Goal: Information Seeking & Learning: Check status

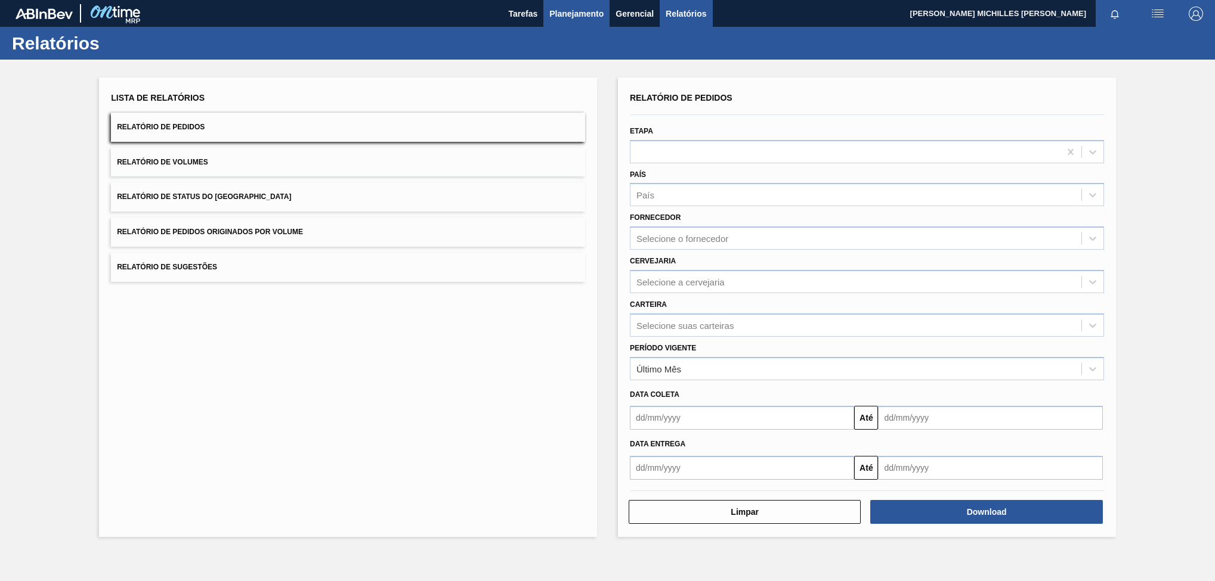
click at [573, 11] on span "Planejamento" at bounding box center [576, 14] width 54 height 14
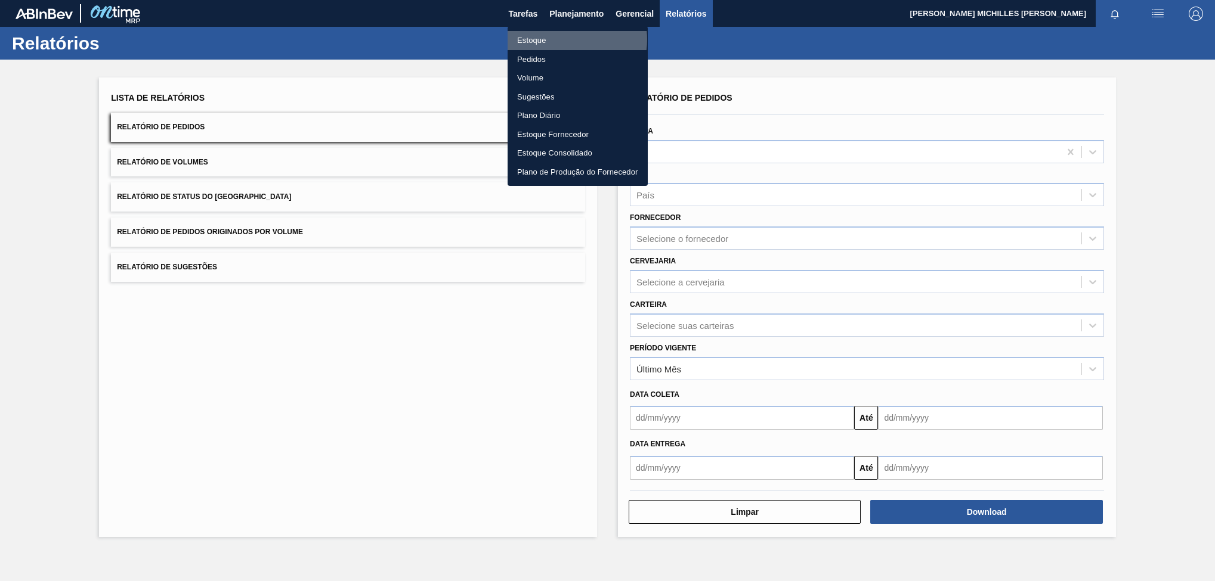
click at [564, 39] on li "Estoque" at bounding box center [577, 40] width 140 height 19
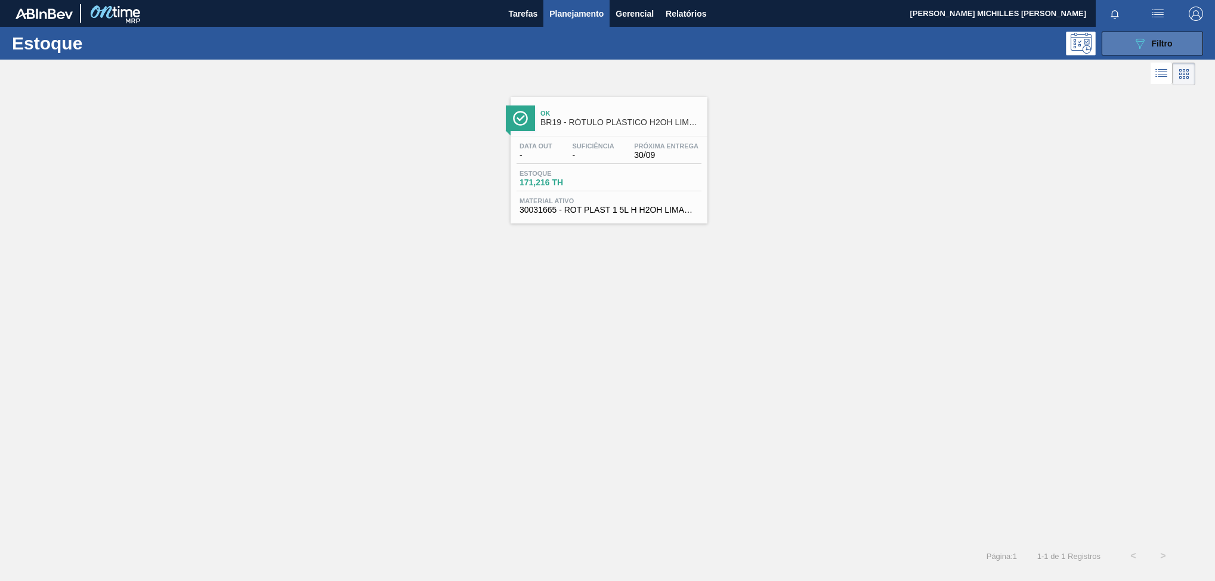
click at [1135, 39] on icon "089F7B8B-B2A5-4AFE-B5C0-19BA573D28AC" at bounding box center [1139, 43] width 14 height 14
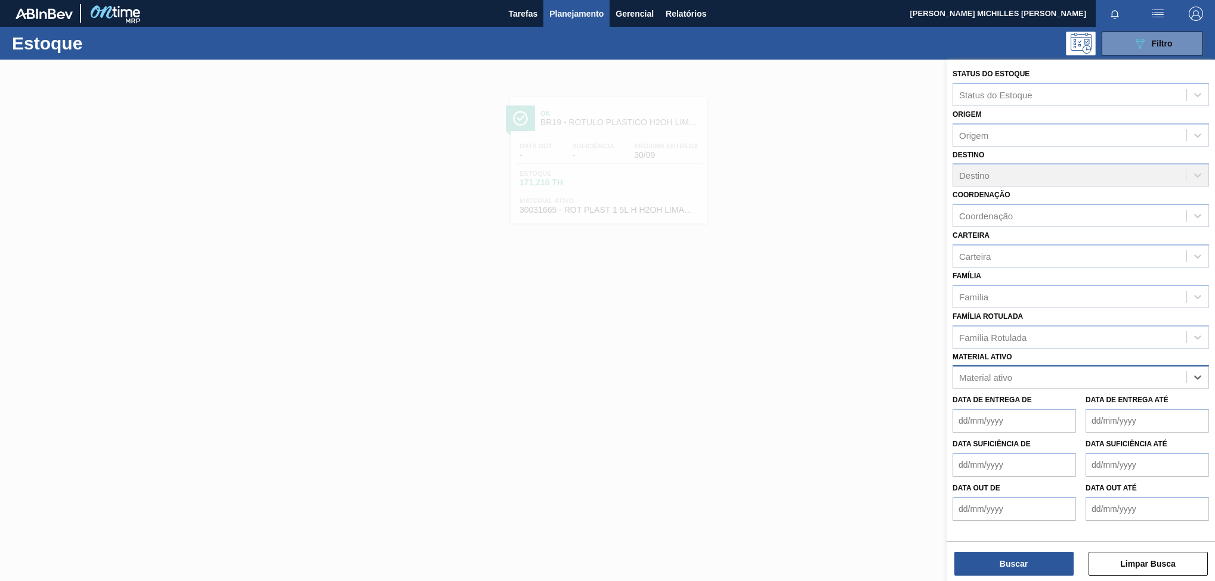
paste ativo "30003105"
type ativo "30003105"
click at [1047, 401] on div "30003105 - ADESIVO TECHNOMELT EM 362" at bounding box center [1080, 407] width 256 height 22
click at [1002, 558] on button "Buscar" at bounding box center [1013, 564] width 119 height 24
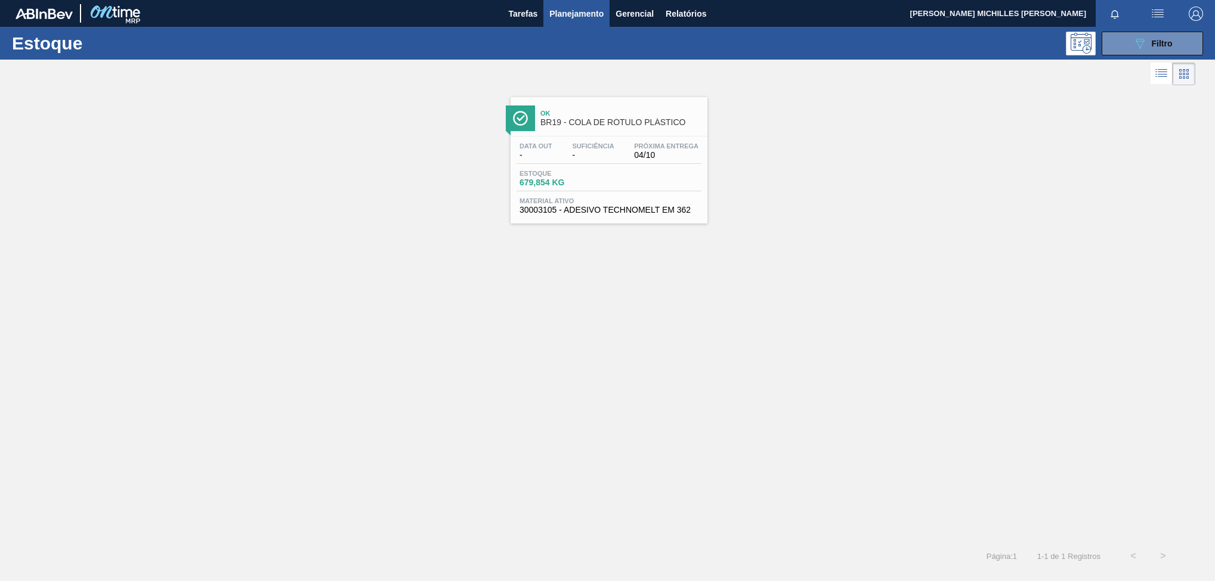
click at [607, 164] on div "Data out - Suficiência - Próxima Entrega 04/10" at bounding box center [608, 153] width 185 height 21
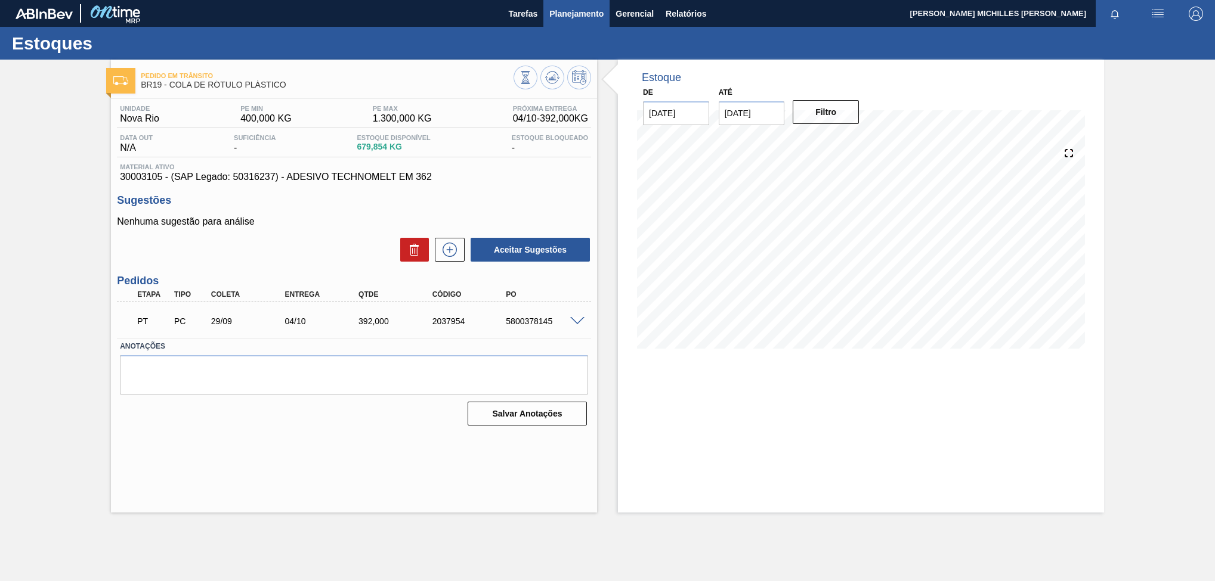
click at [564, 13] on span "Planejamento" at bounding box center [576, 14] width 54 height 14
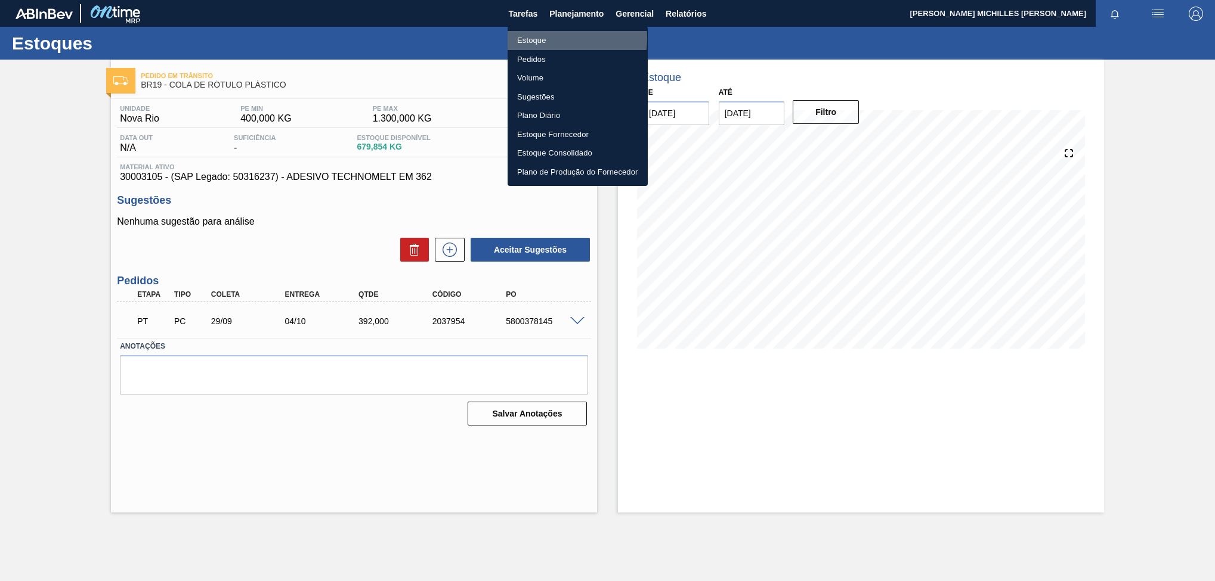
click at [543, 38] on li "Estoque" at bounding box center [577, 40] width 140 height 19
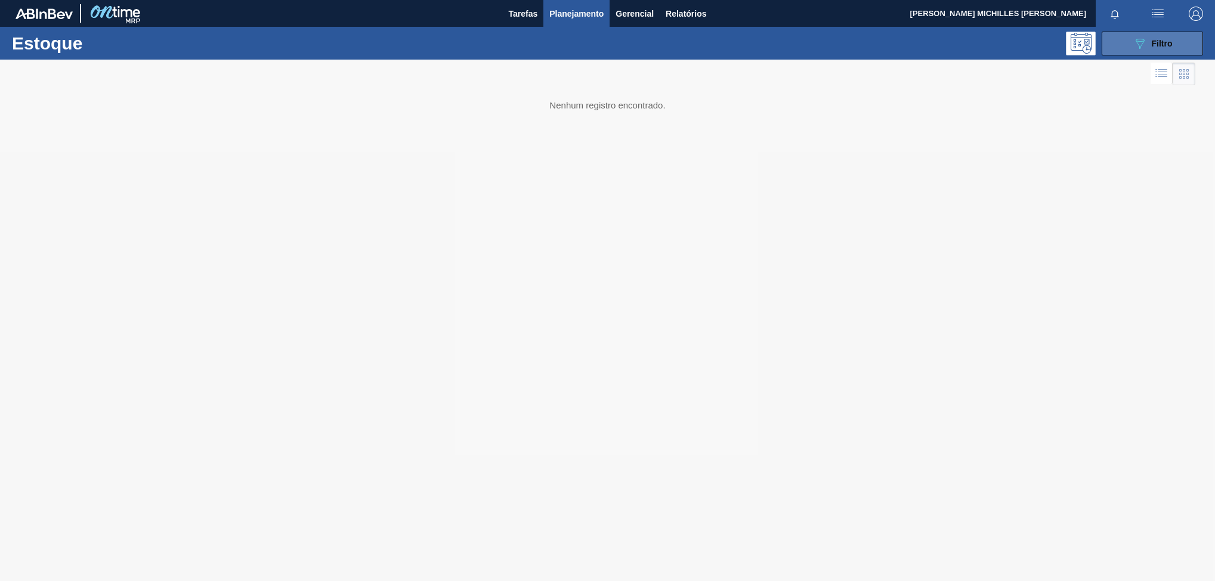
click at [1131, 45] on button "089F7B8B-B2A5-4AFE-B5C0-19BA573D28AC Filtro" at bounding box center [1151, 44] width 101 height 24
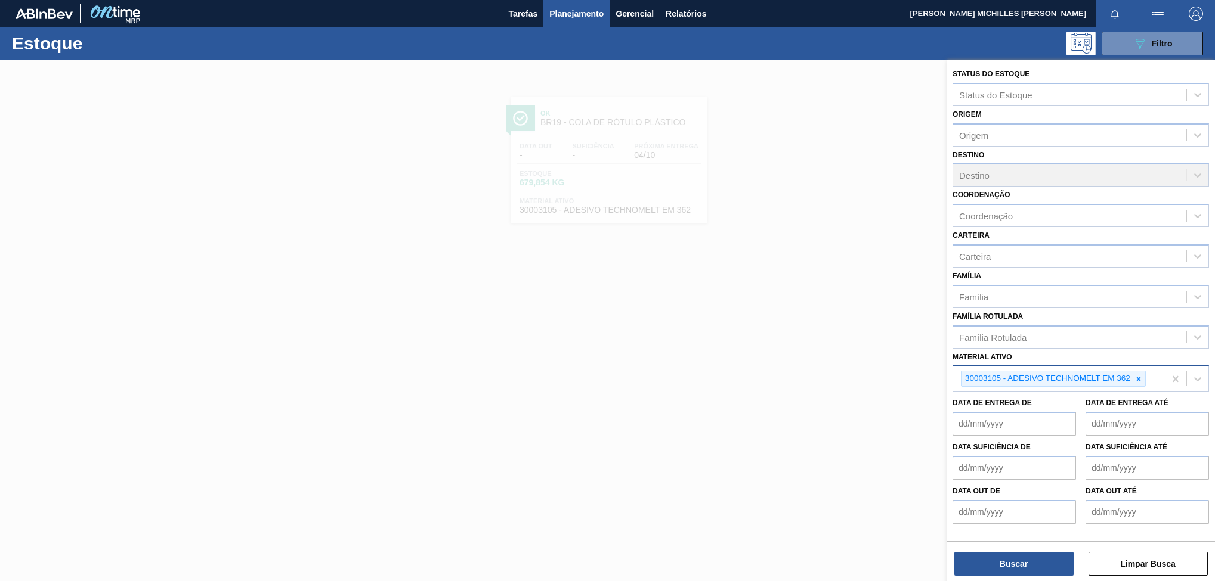
click at [1139, 378] on icon at bounding box center [1138, 379] width 8 height 8
paste ativo "30002867"
type ativo "30002867"
click at [1095, 407] on div "30002867 - ADESIVO AQUENCE XP2020" at bounding box center [1080, 407] width 256 height 22
click at [1022, 563] on button "Buscar" at bounding box center [1013, 564] width 119 height 24
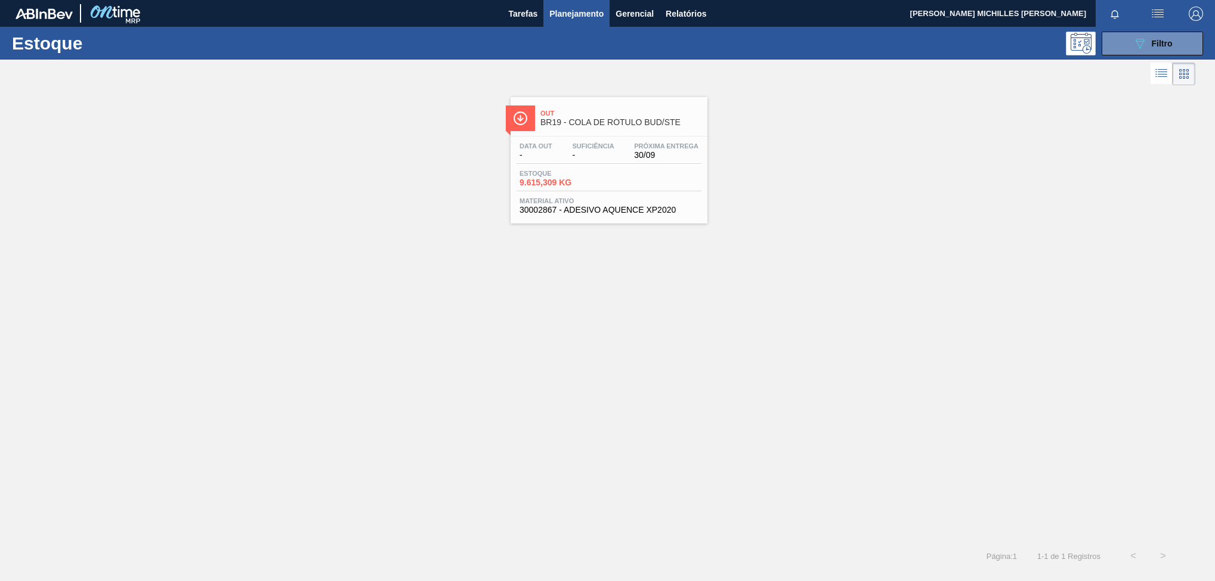
click at [594, 171] on span "Estoque" at bounding box center [560, 173] width 83 height 7
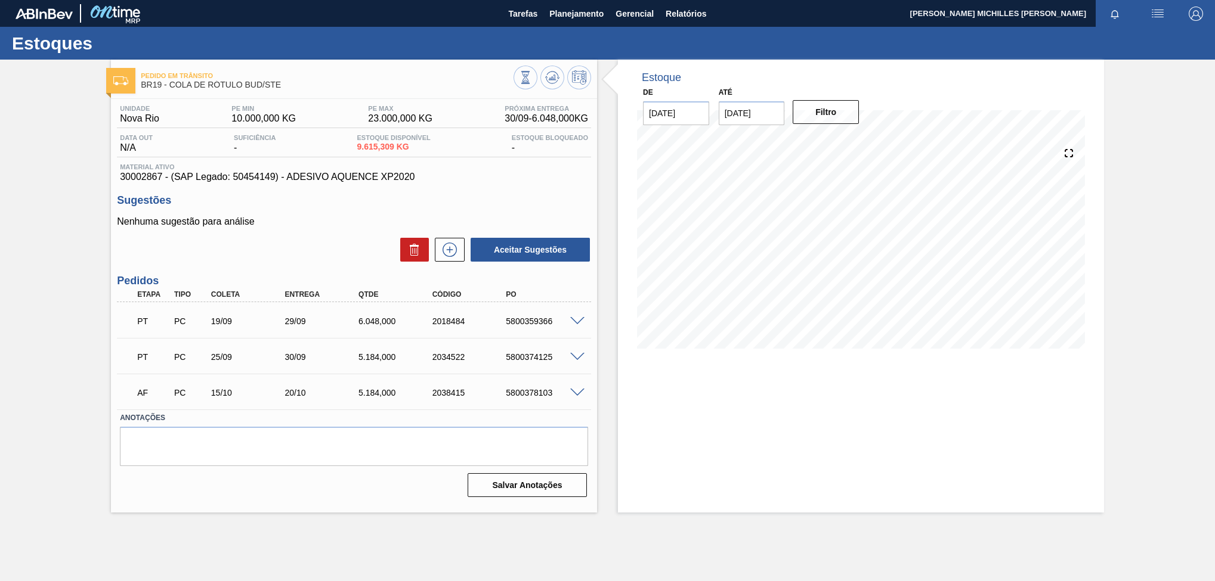
click at [292, 324] on div "29/09" at bounding box center [322, 322] width 83 height 10
click at [576, 326] on span at bounding box center [577, 321] width 14 height 9
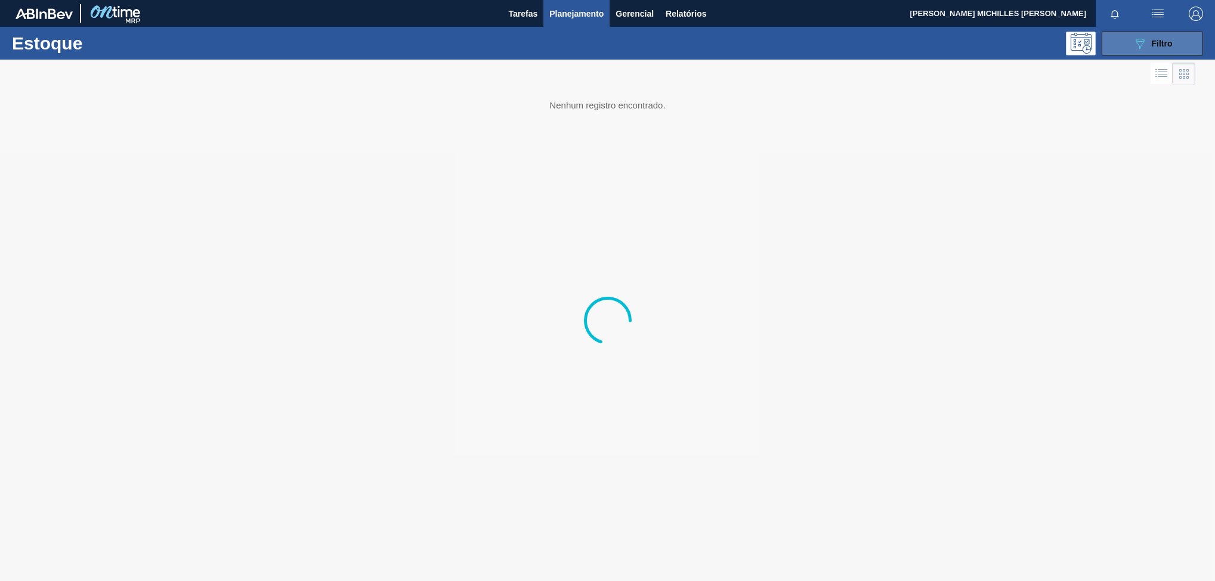
drag, startPoint x: 1123, startPoint y: 55, endPoint x: 1127, endPoint y: 47, distance: 9.1
click at [603, 11] on button "Planejamento" at bounding box center [576, 13] width 66 height 27
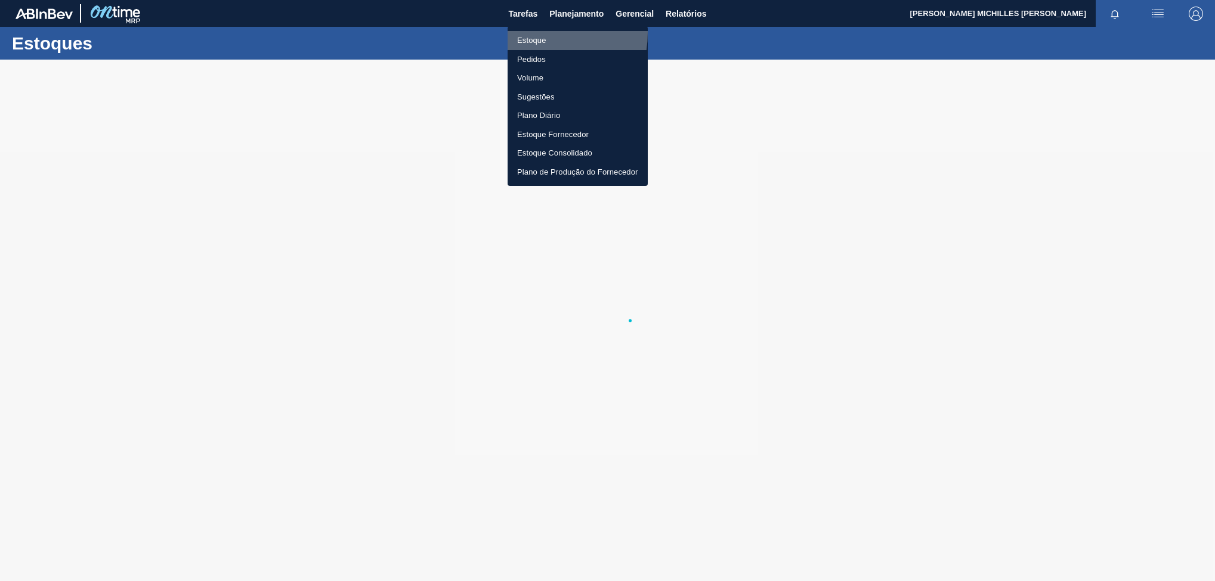
click at [526, 31] on li "Estoque" at bounding box center [577, 40] width 140 height 19
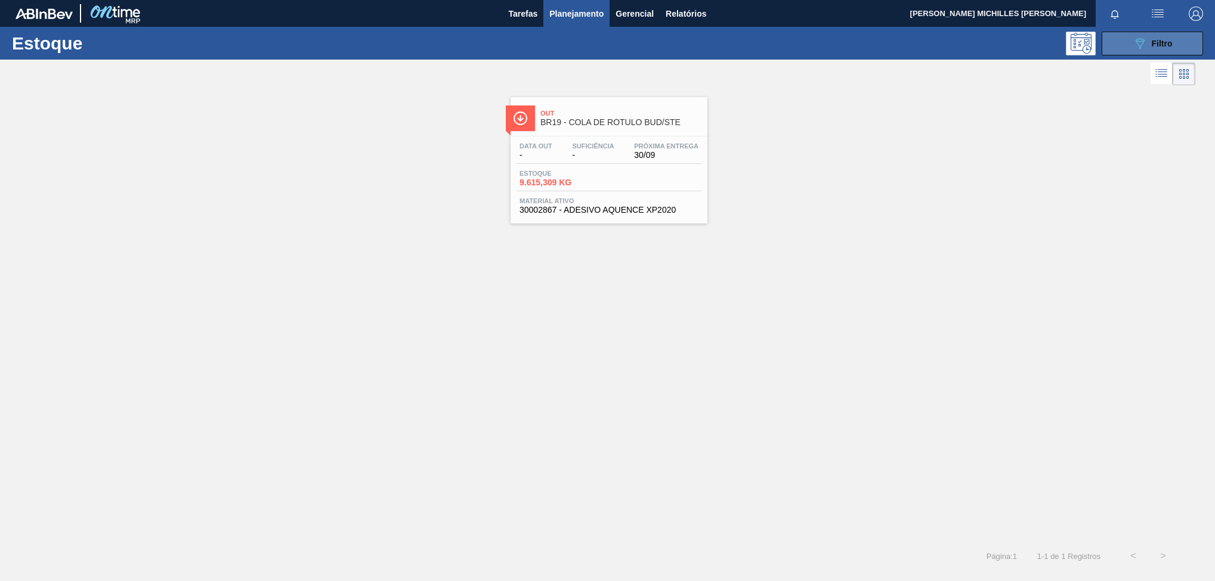
click at [1145, 32] on button "089F7B8B-B2A5-4AFE-B5C0-19BA573D28AC Filtro" at bounding box center [1151, 44] width 101 height 24
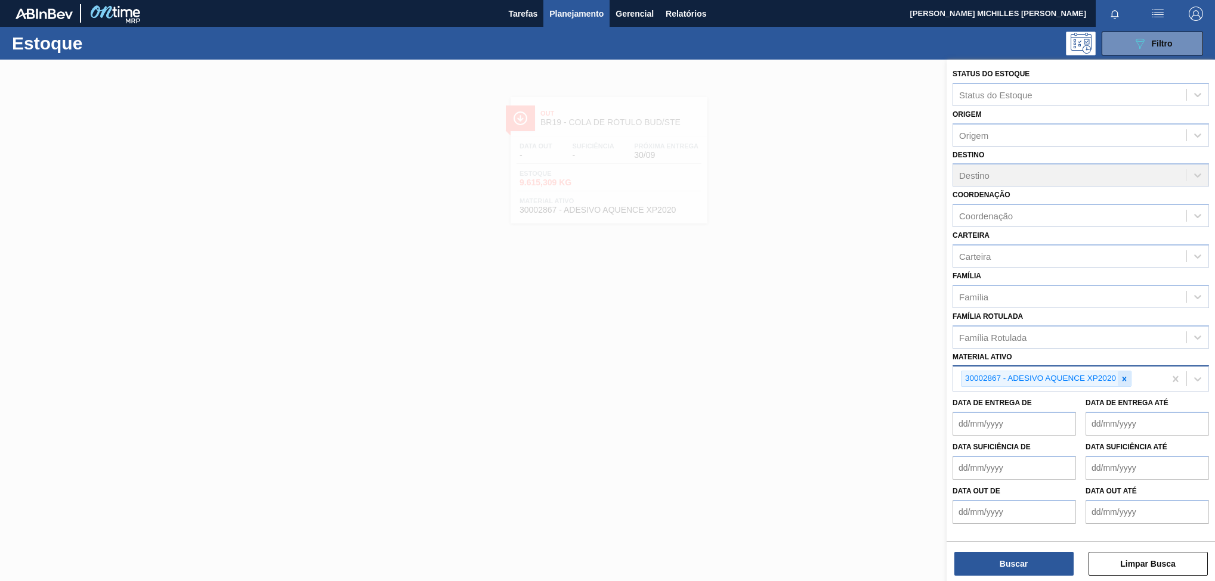
click at [1129, 380] on div at bounding box center [1123, 378] width 13 height 15
paste ativo "30003623"
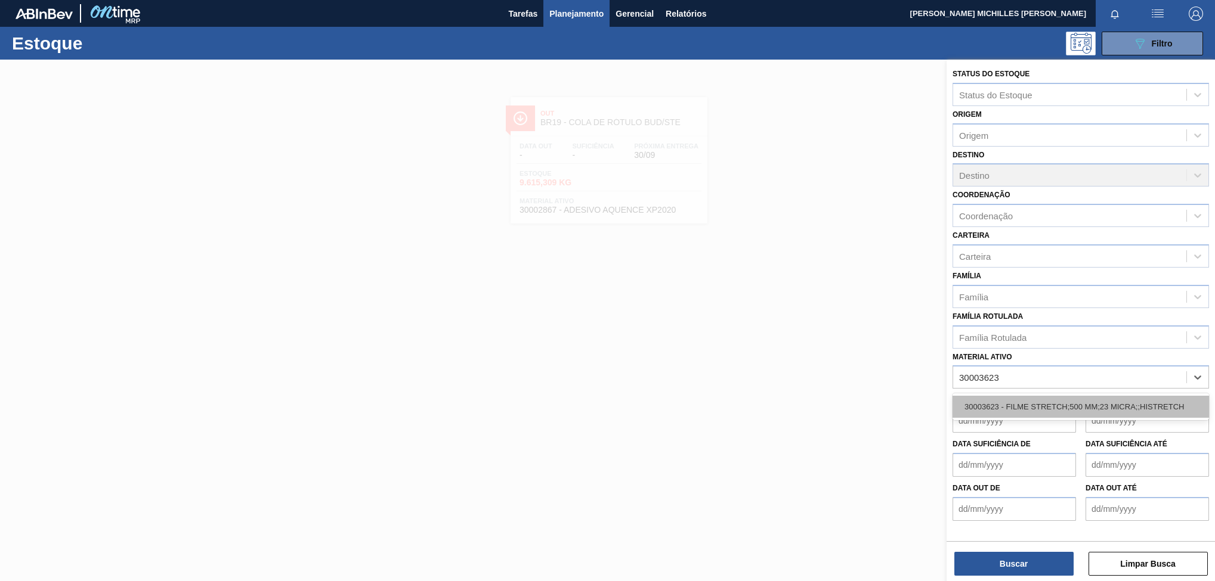
type ativo "30003623"
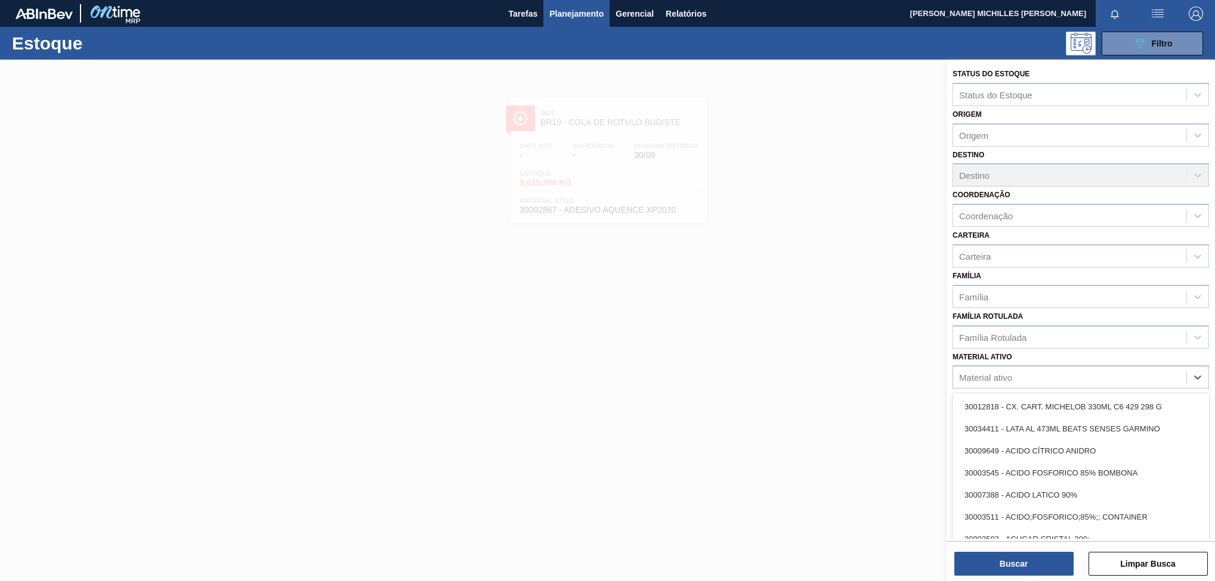
click at [1070, 372] on div "Material ativo" at bounding box center [1069, 377] width 233 height 17
paste ativo "30003623"
type ativo "30003623"
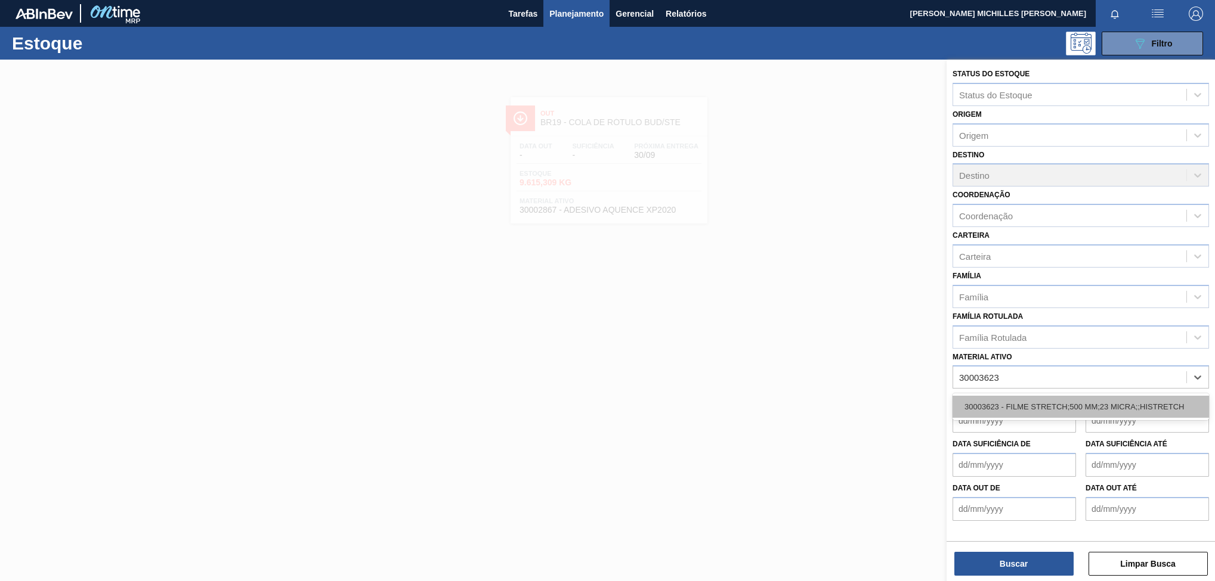
click at [1076, 412] on div "30003623 - FILME STRETCH;500 MM;23 MICRA;;HISTRETCH" at bounding box center [1080, 407] width 256 height 22
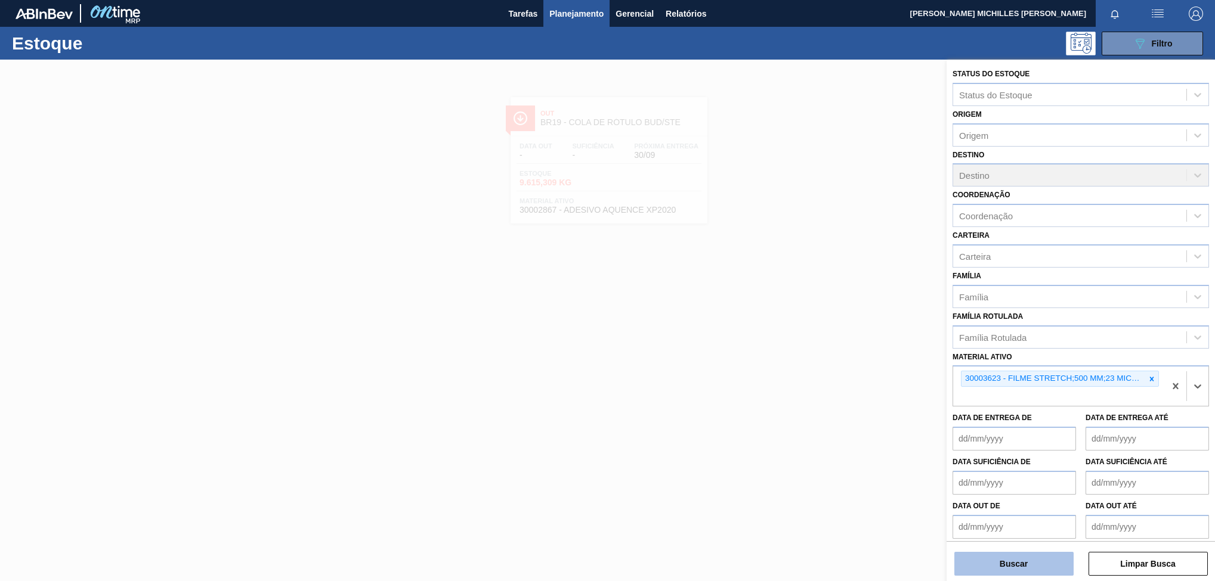
click at [1059, 560] on button "Buscar" at bounding box center [1013, 564] width 119 height 24
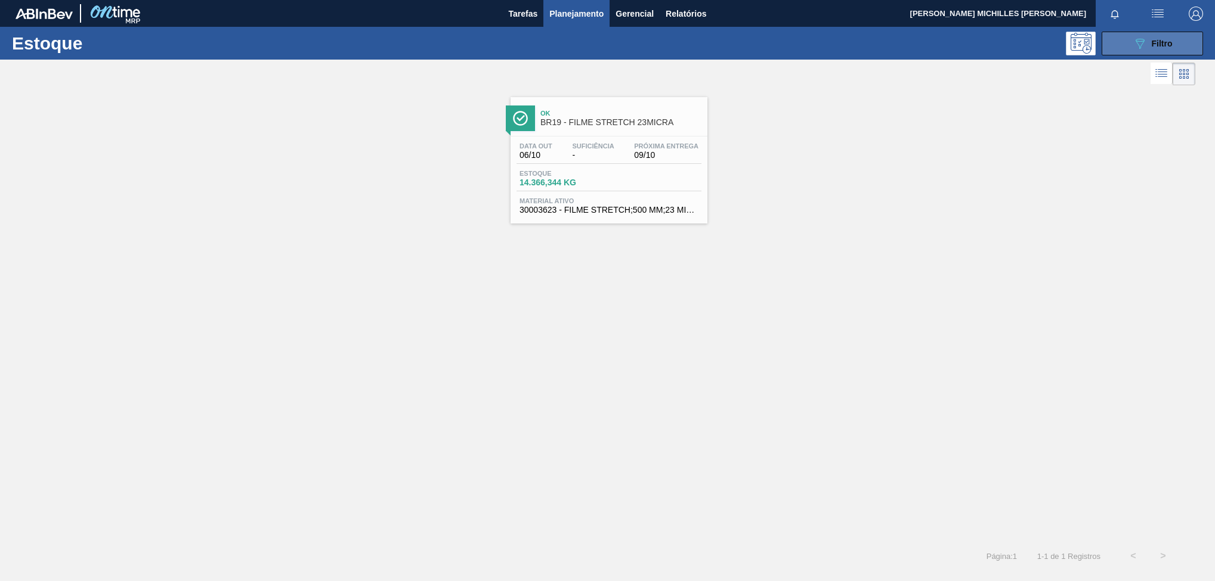
click at [1149, 43] on div "089F7B8B-B2A5-4AFE-B5C0-19BA573D28AC Filtro" at bounding box center [1152, 43] width 40 height 14
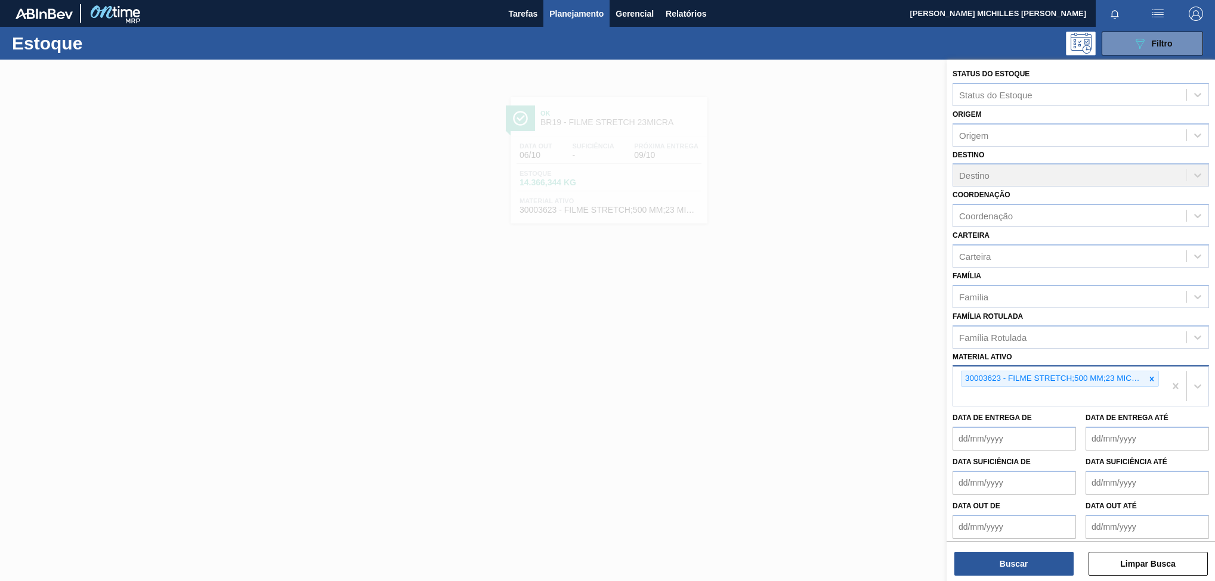
click at [1152, 376] on icon at bounding box center [1151, 379] width 8 height 8
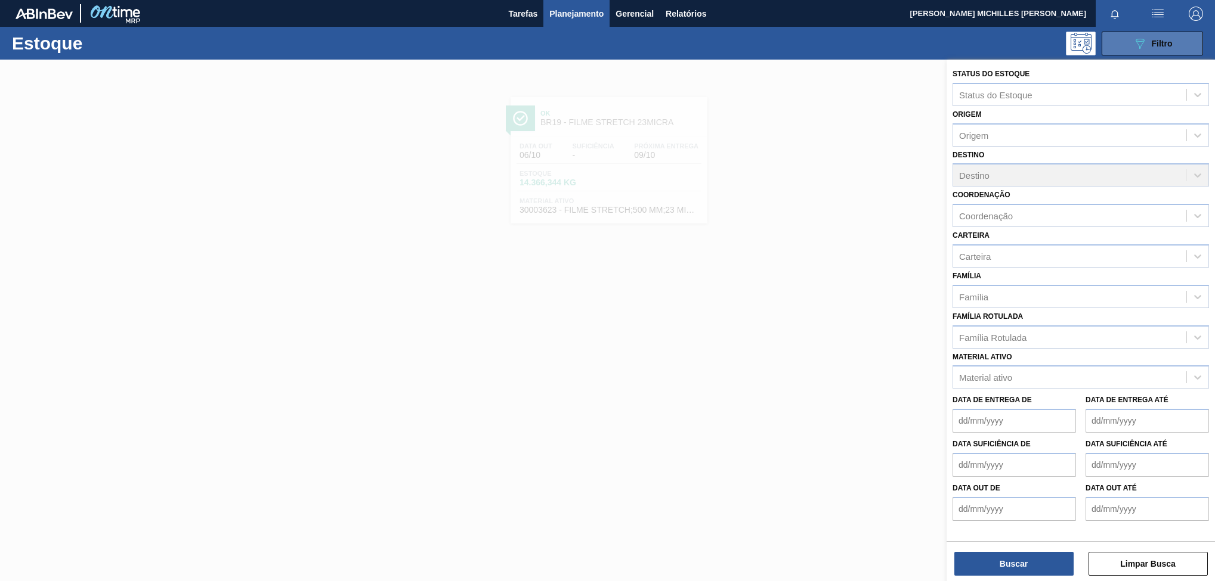
drag, startPoint x: 1170, startPoint y: 29, endPoint x: 1166, endPoint y: 41, distance: 13.0
click at [1170, 31] on div "Estoque 089F7B8B-B2A5-4AFE-B5C0-19BA573D28AC Filtro" at bounding box center [607, 43] width 1215 height 33
click at [1164, 42] on span "Filtro" at bounding box center [1161, 44] width 21 height 10
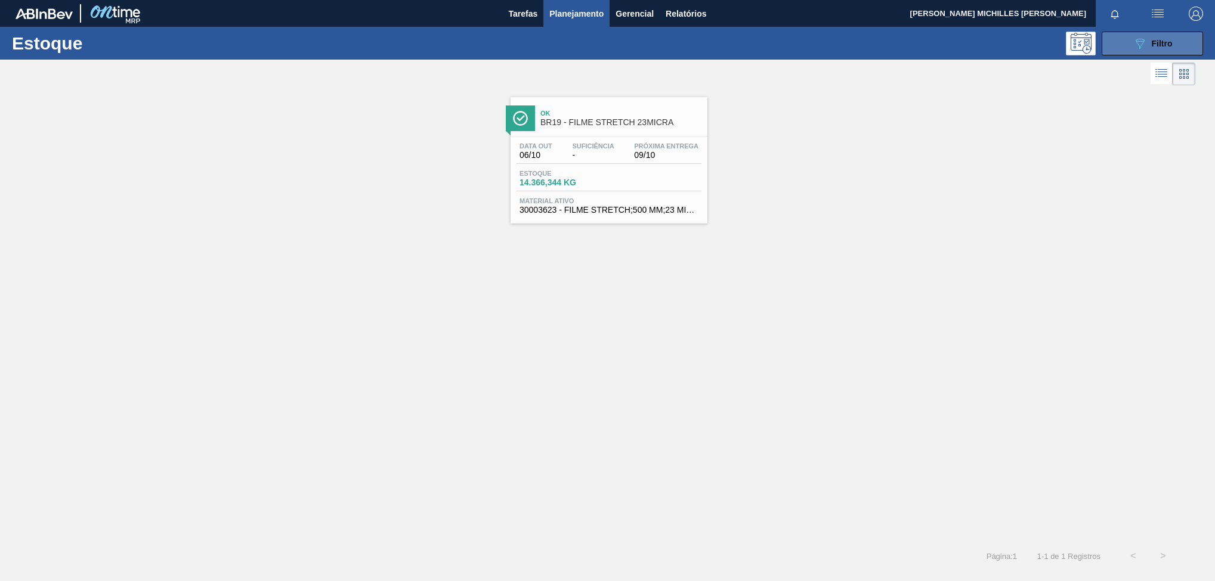
click at [1178, 48] on button "089F7B8B-B2A5-4AFE-B5C0-19BA573D28AC Filtro" at bounding box center [1151, 44] width 101 height 24
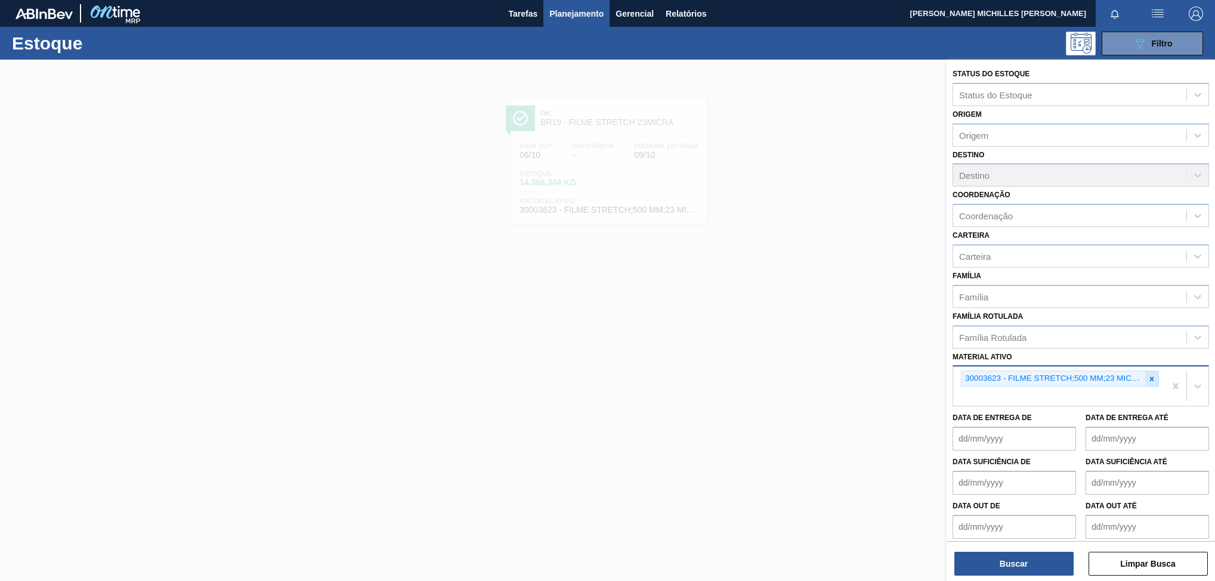
click at [1151, 381] on icon at bounding box center [1151, 379] width 8 height 8
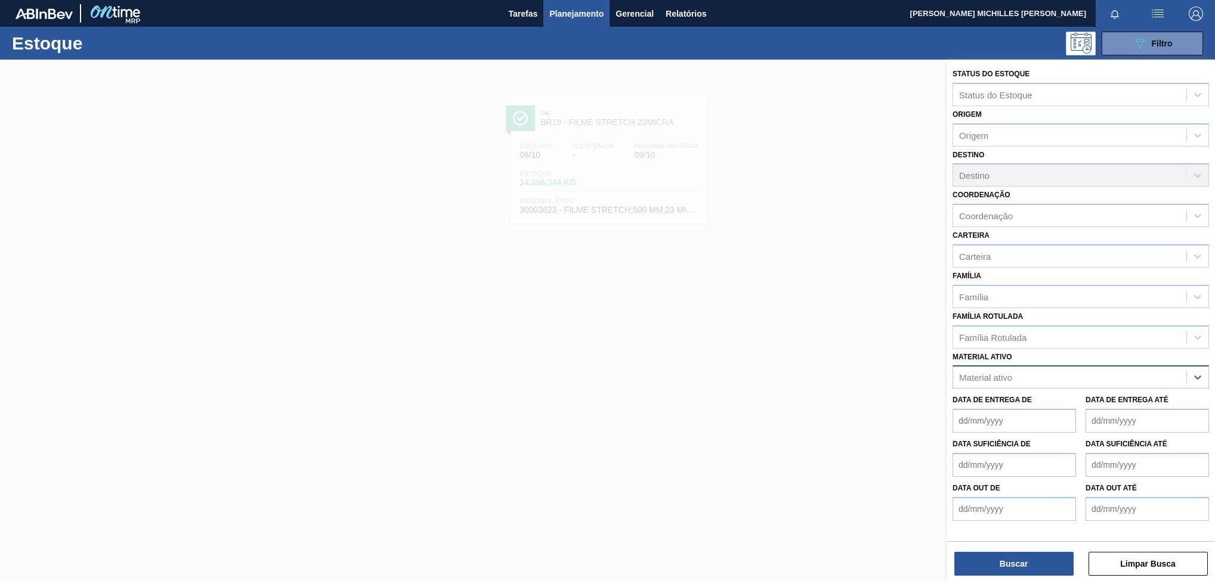
paste ativo "30002311"
type ativo "30002311"
click at [1104, 407] on div "30002311 - PREFORMA 40G VERDE" at bounding box center [1080, 407] width 256 height 22
click at [1041, 562] on button "Buscar" at bounding box center [1013, 564] width 119 height 24
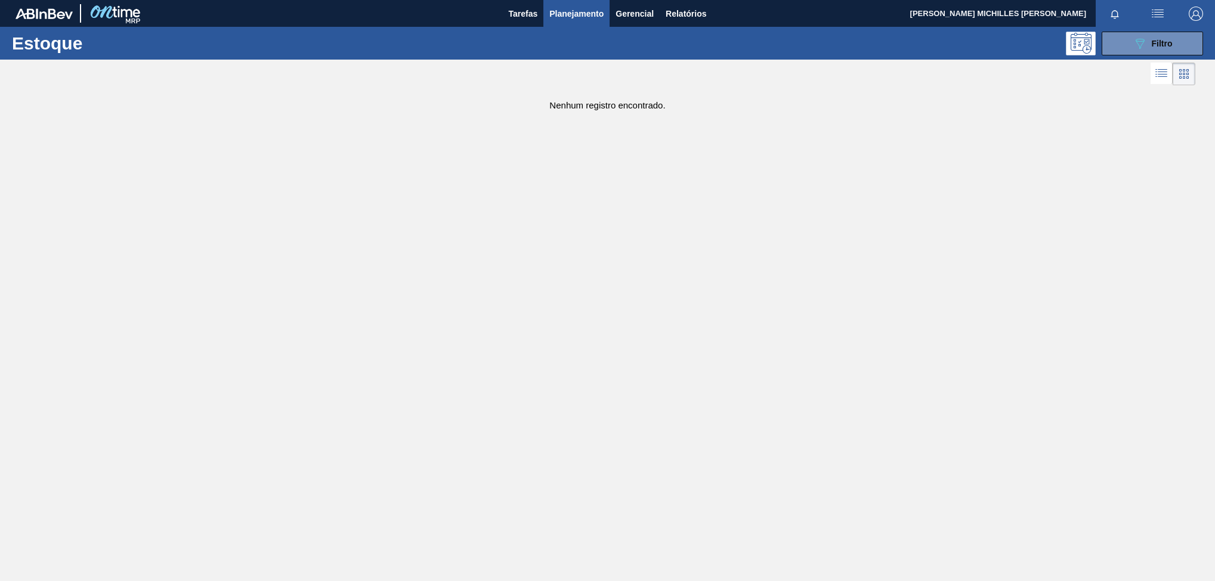
drag, startPoint x: 1161, startPoint y: 48, endPoint x: 1153, endPoint y: 55, distance: 11.0
click at [1161, 48] on div "089F7B8B-B2A5-4AFE-B5C0-19BA573D28AC Filtro" at bounding box center [1152, 43] width 40 height 14
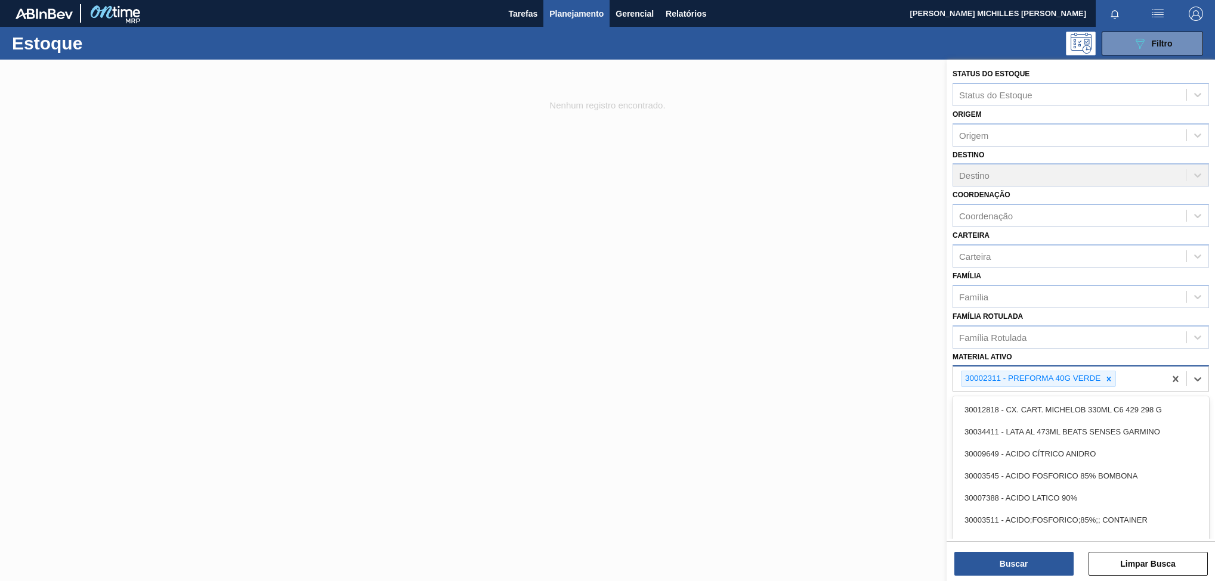
click at [1138, 381] on div "30002311 - PREFORMA 40G VERDE" at bounding box center [1059, 379] width 212 height 24
paste ativo "30003048"
type ativo "30003048"
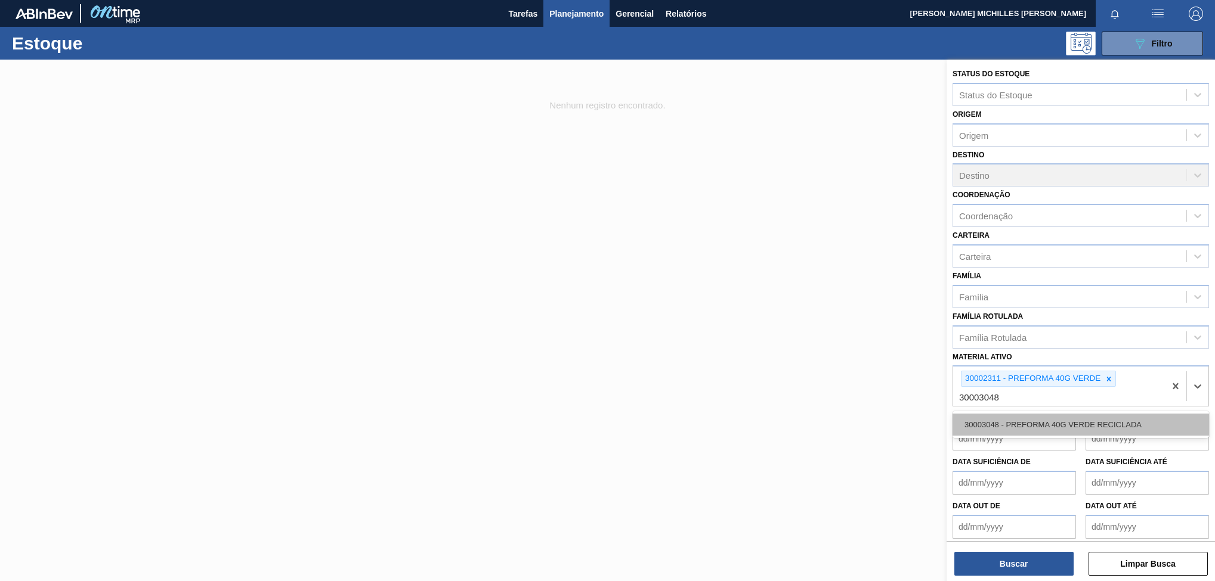
click at [1115, 415] on div "30003048 - PREFORMA 40G VERDE RECICLADA" at bounding box center [1080, 425] width 256 height 22
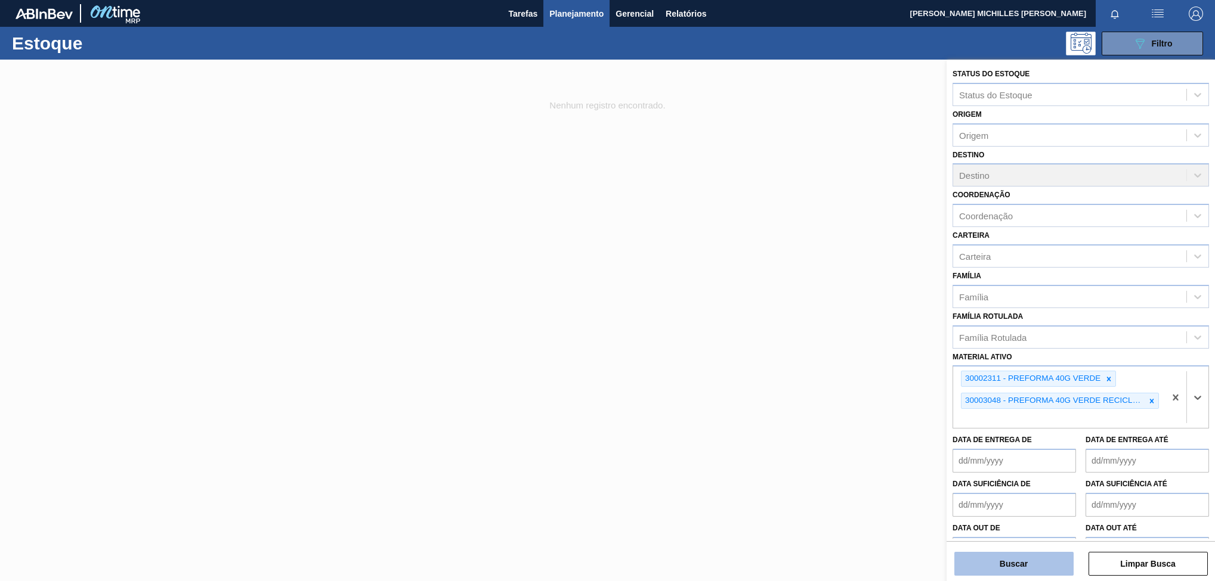
click at [1043, 563] on button "Buscar" at bounding box center [1013, 564] width 119 height 24
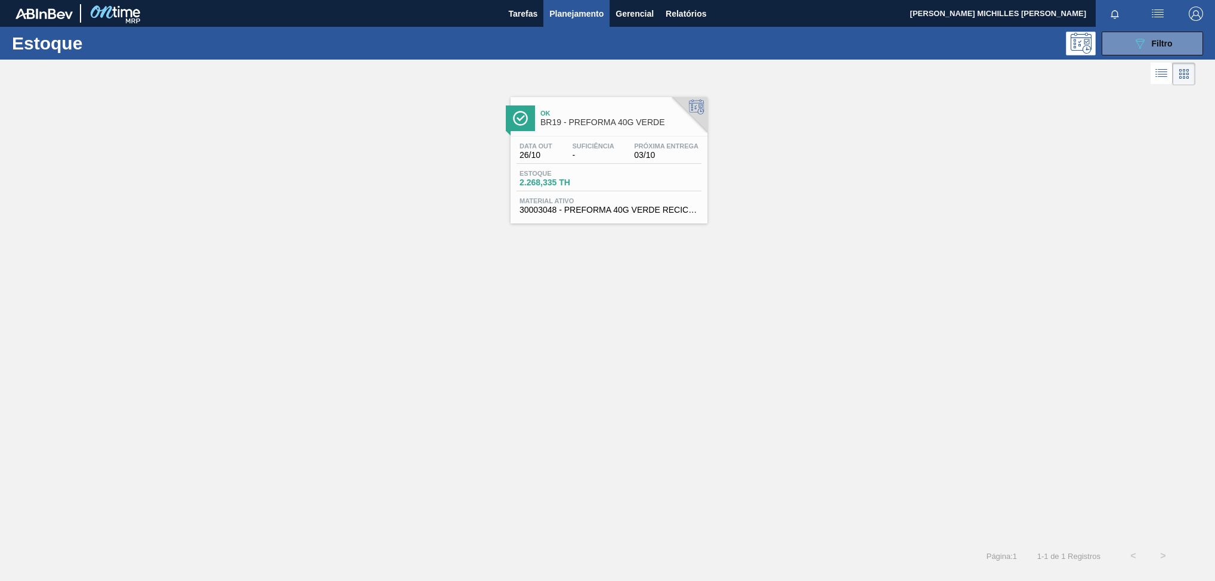
click at [662, 181] on div "Estoque 2.268,335 TH" at bounding box center [608, 180] width 185 height 21
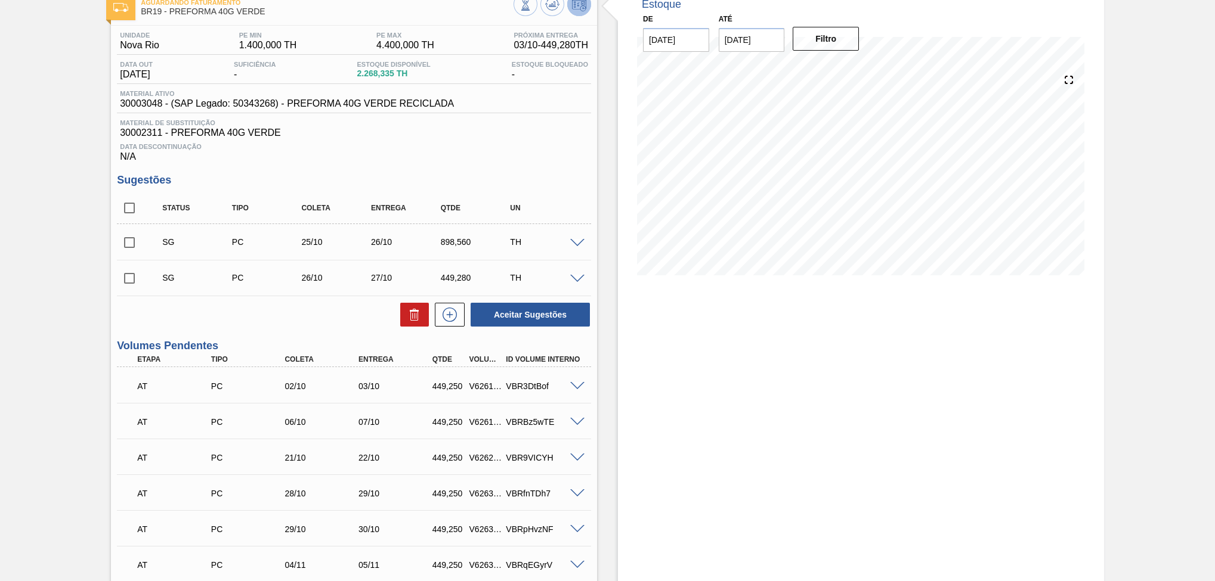
scroll to position [252, 0]
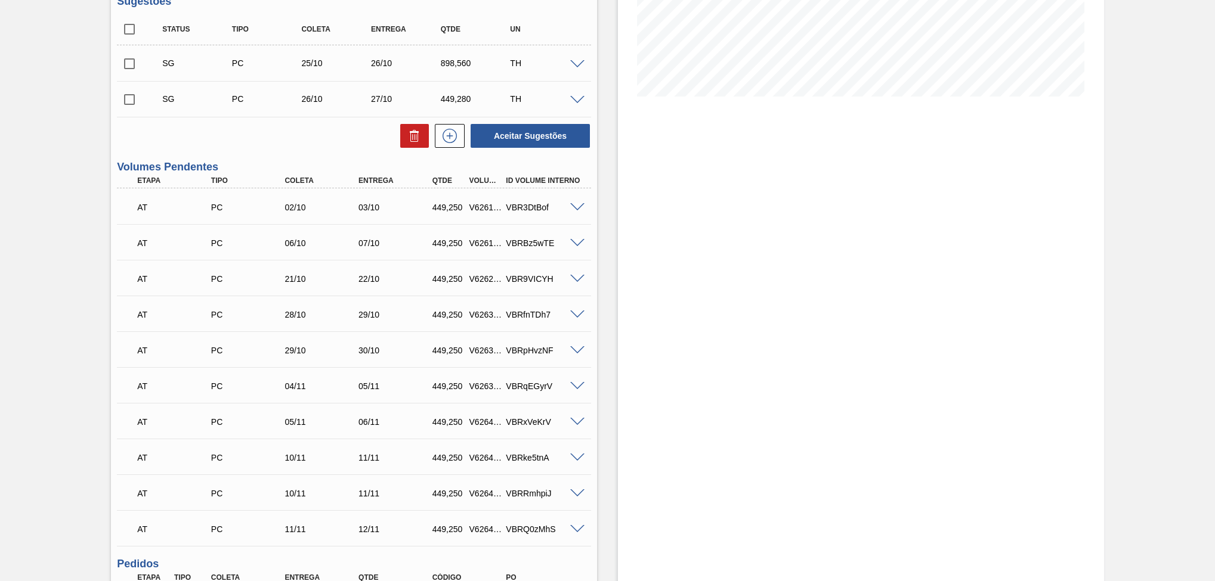
click at [580, 211] on span at bounding box center [577, 207] width 14 height 9
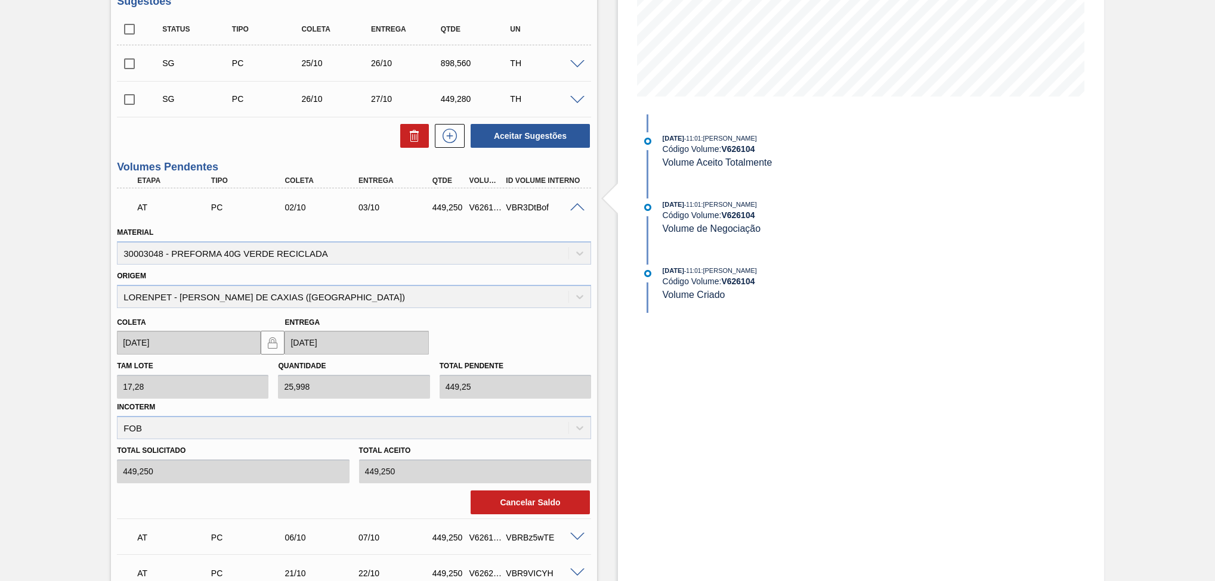
scroll to position [0, 0]
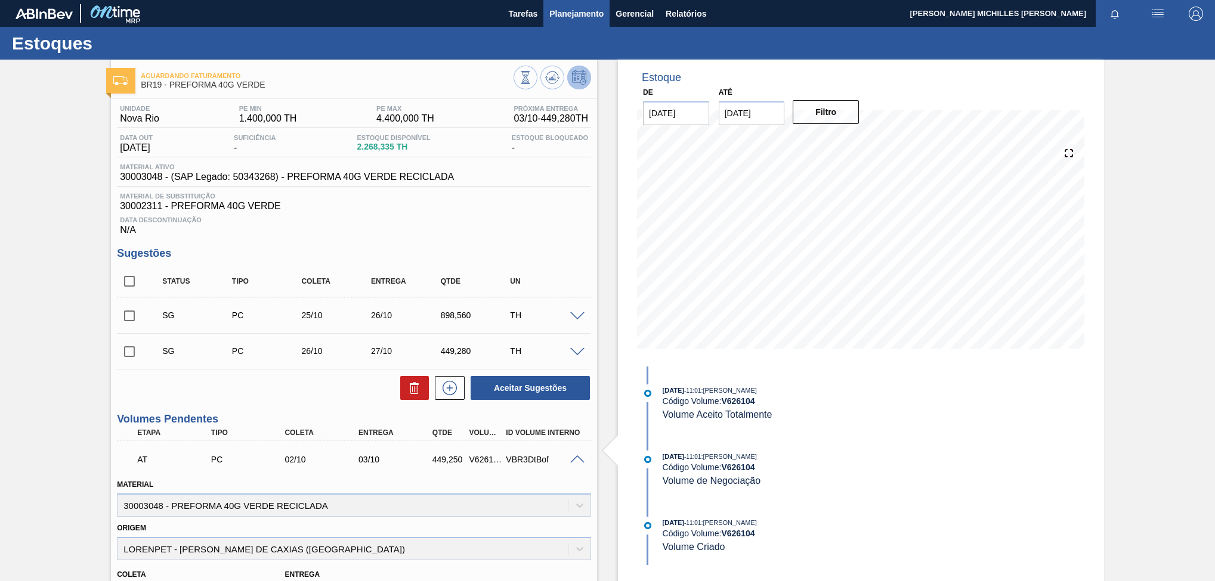
click at [564, 14] on span "Planejamento" at bounding box center [576, 14] width 54 height 14
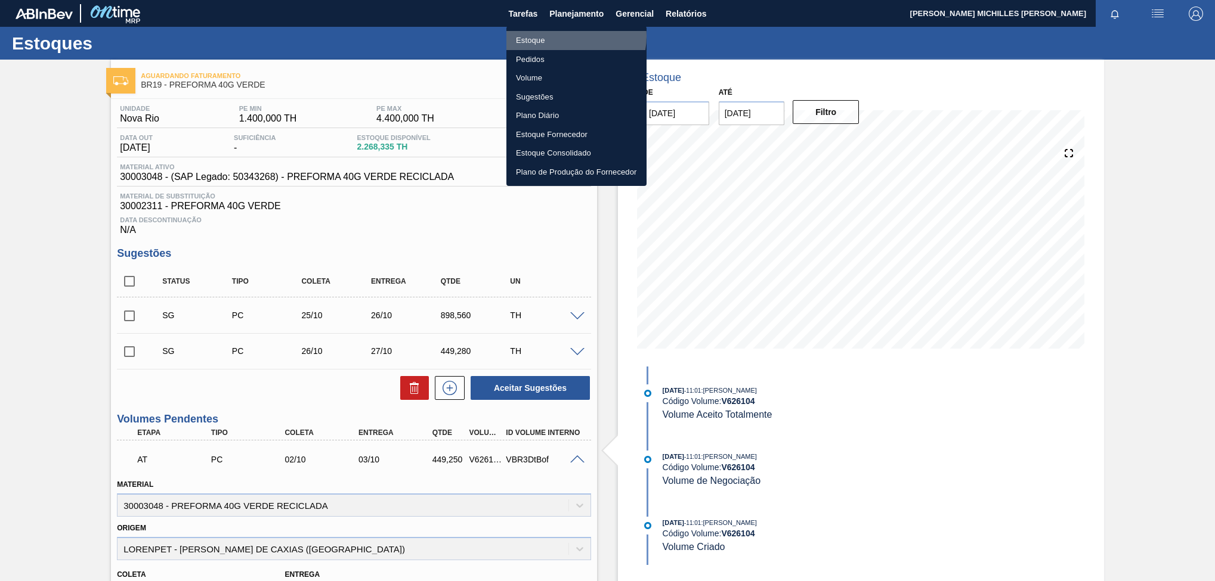
click at [567, 36] on li "Estoque" at bounding box center [576, 40] width 140 height 19
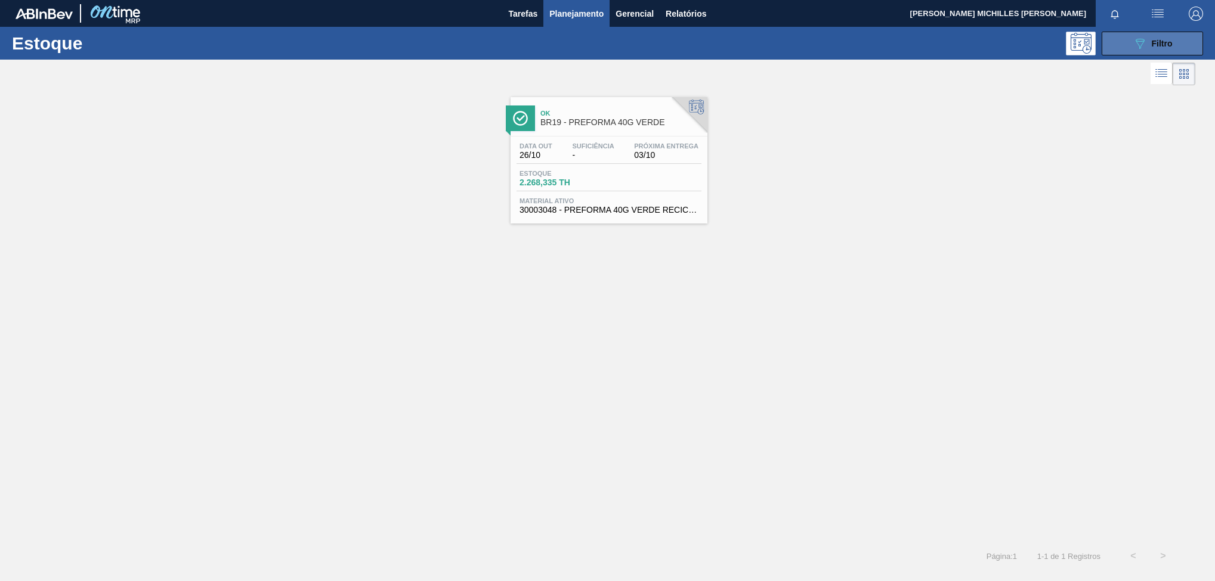
drag, startPoint x: 1138, startPoint y: 64, endPoint x: 1138, endPoint y: 45, distance: 19.1
click at [1138, 63] on div at bounding box center [597, 74] width 1195 height 29
click at [1138, 43] on icon "089F7B8B-B2A5-4AFE-B5C0-19BA573D28AC" at bounding box center [1139, 43] width 14 height 14
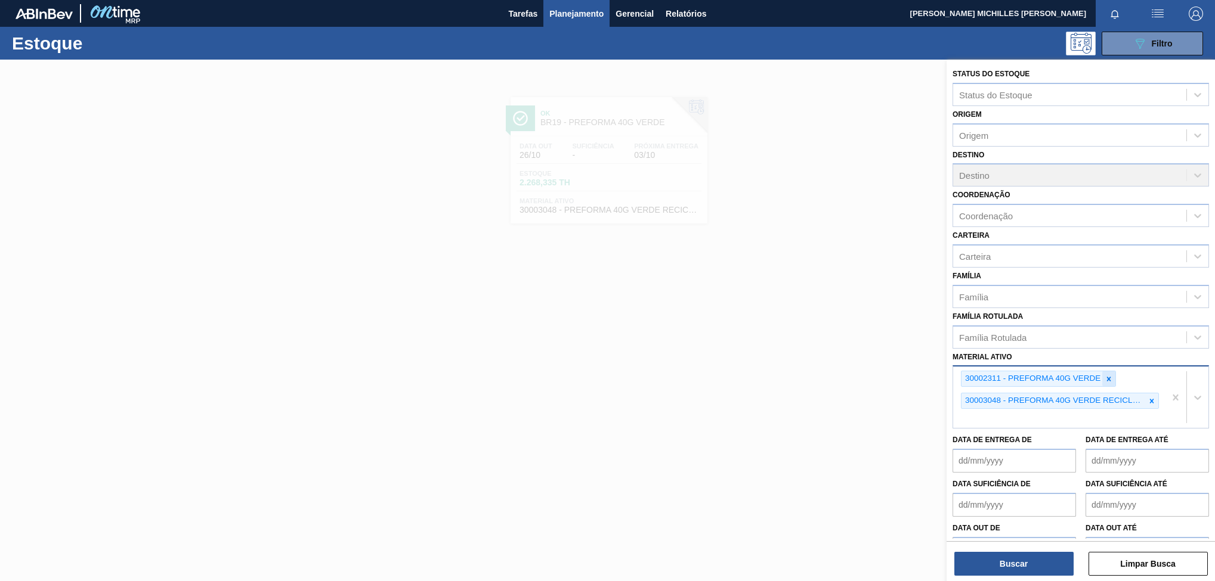
click at [1105, 379] on icon at bounding box center [1108, 379] width 8 height 8
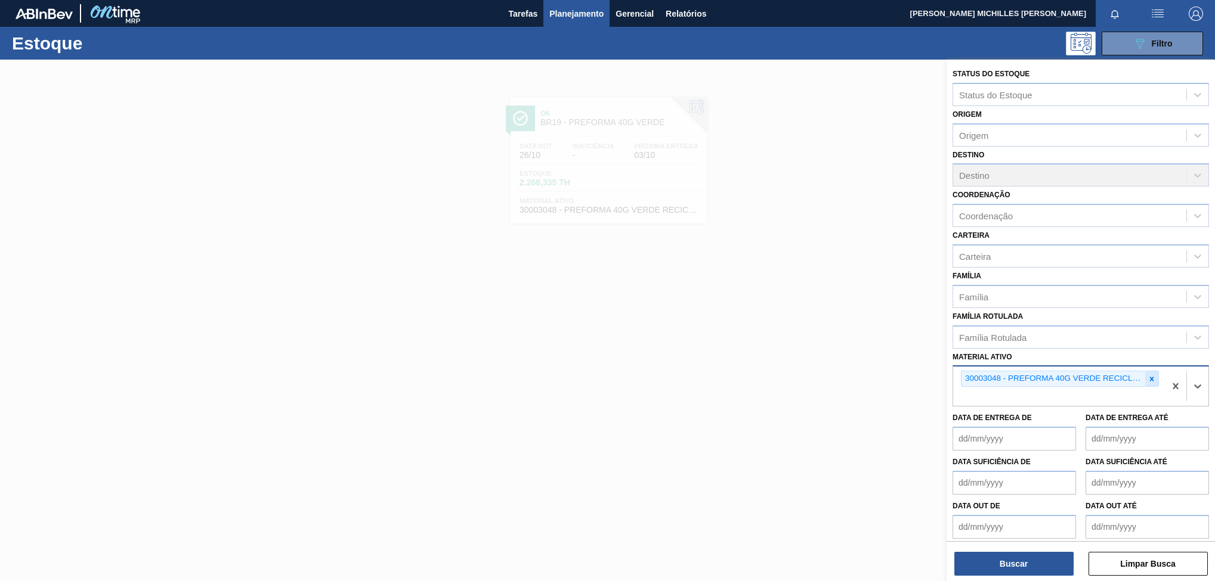
click at [1152, 379] on icon at bounding box center [1151, 379] width 8 height 8
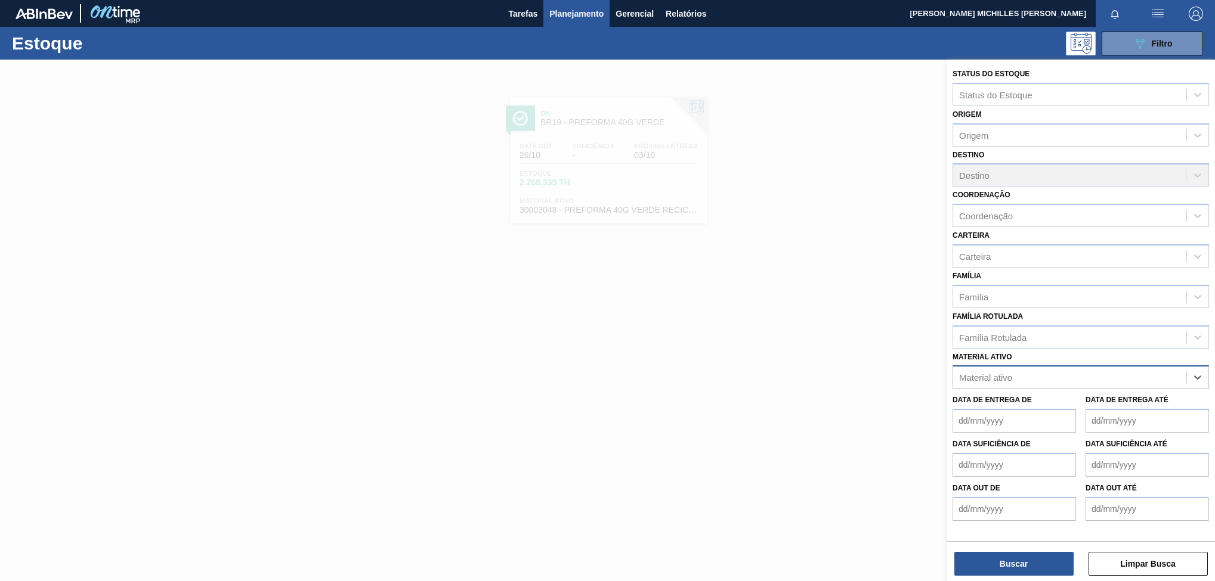
paste ativo "30003164 30002305"
drag, startPoint x: 1020, startPoint y: 376, endPoint x: 1068, endPoint y: 374, distance: 48.9
click at [1068, 374] on div "30003164 30002305 30003164 30002305" at bounding box center [1069, 377] width 233 height 17
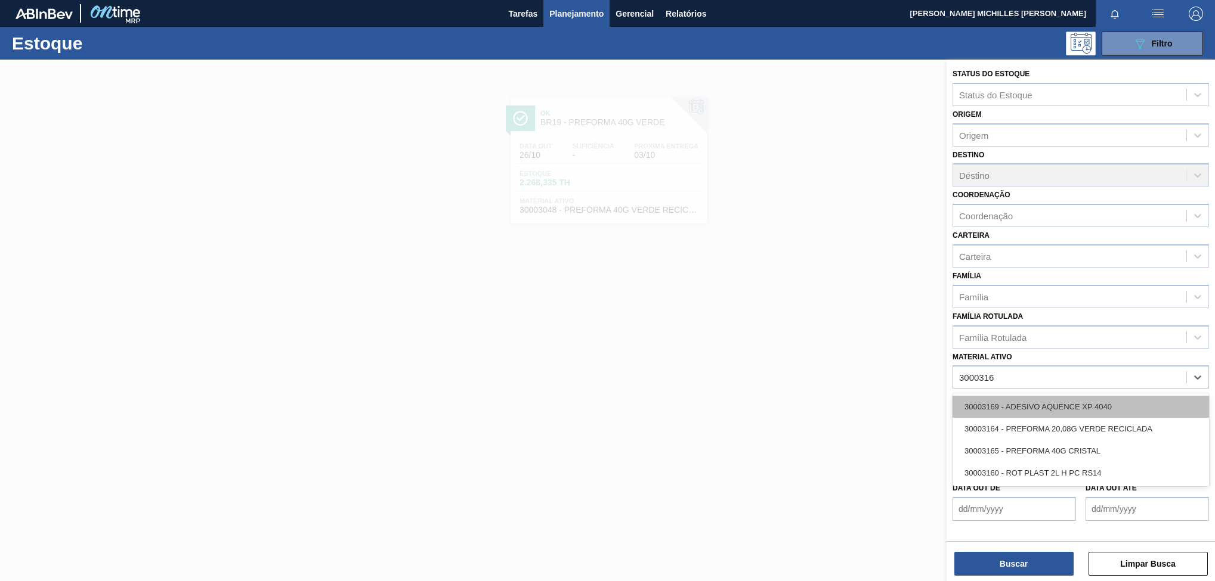
type ativo "30003164"
click at [1040, 417] on div "30003164 - PREFORMA 20,08G VERDE RECICLADA" at bounding box center [1080, 407] width 256 height 22
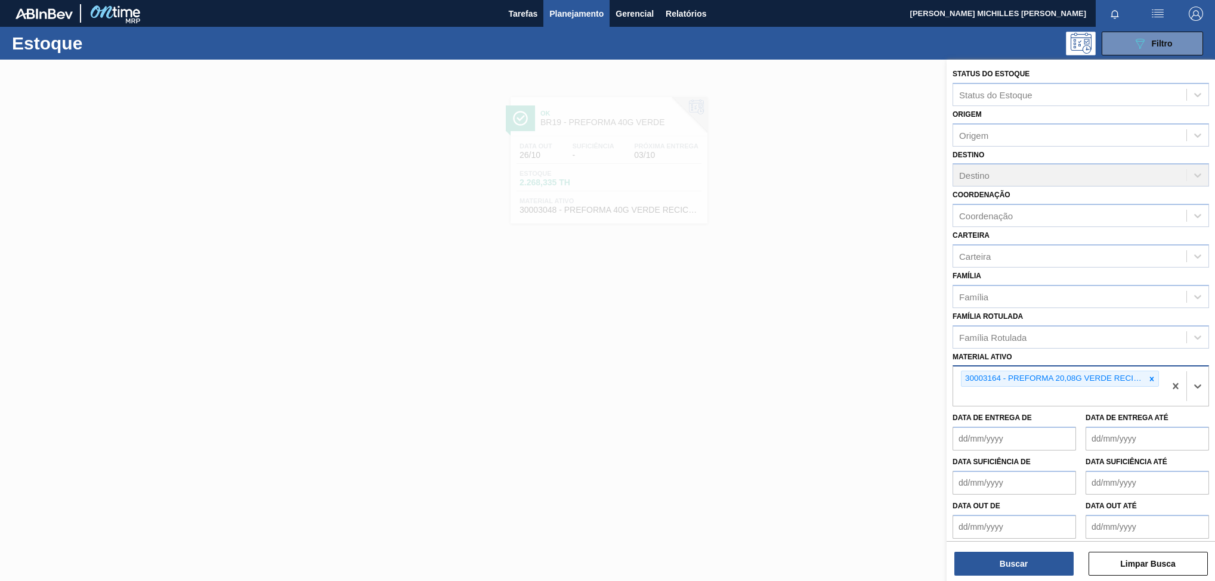
click at [1048, 389] on div "30003164 - PREFORMA 20,08G VERDE RECICLADA" at bounding box center [1059, 386] width 212 height 39
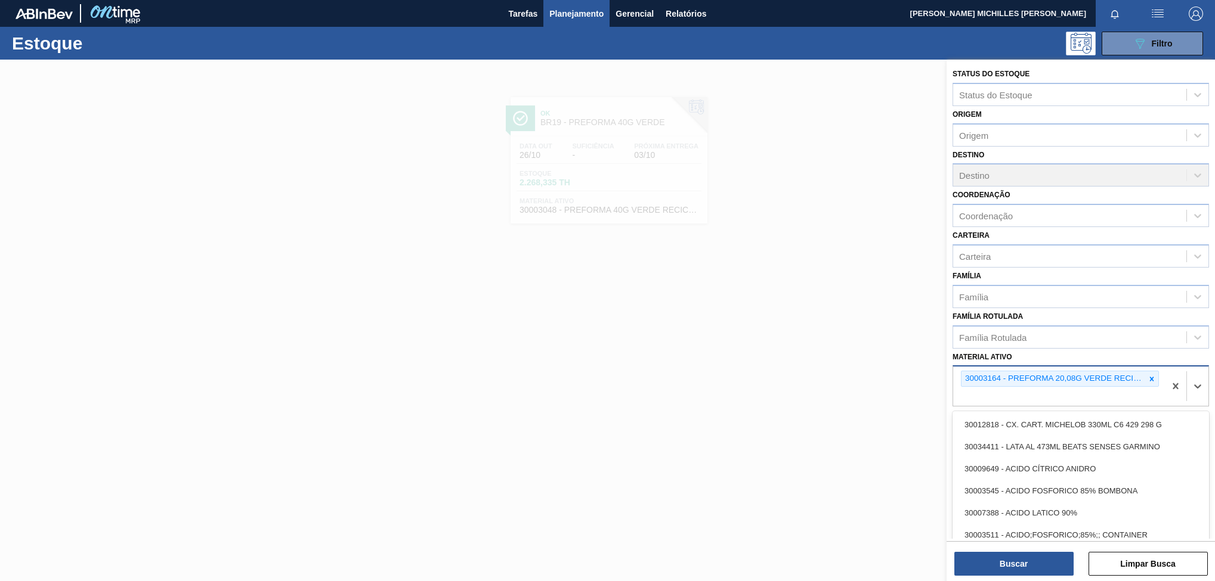
paste ativo "30002305"
type ativo "30002305"
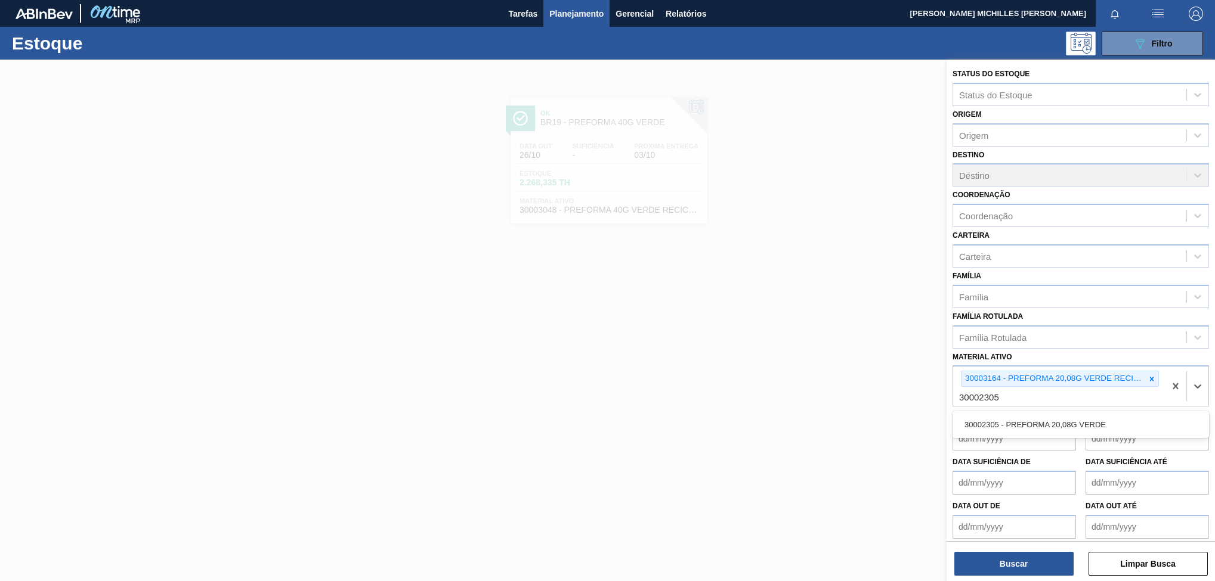
click at [1029, 420] on div "30002305 - PREFORMA 20,08G VERDE" at bounding box center [1080, 425] width 256 height 22
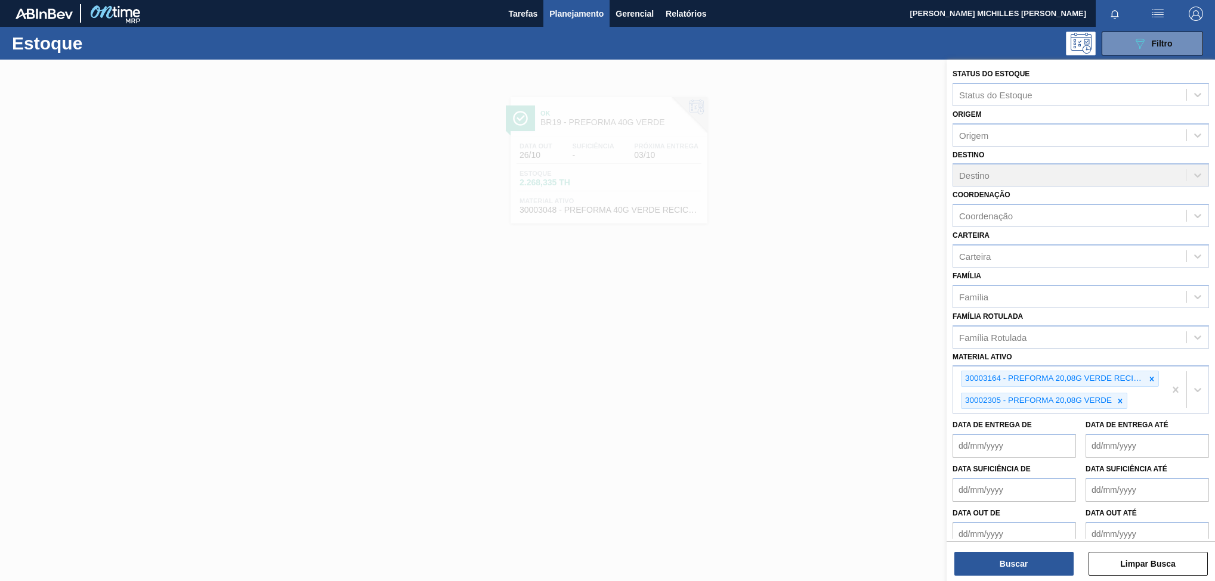
click at [995, 555] on button "Buscar" at bounding box center [1013, 564] width 119 height 24
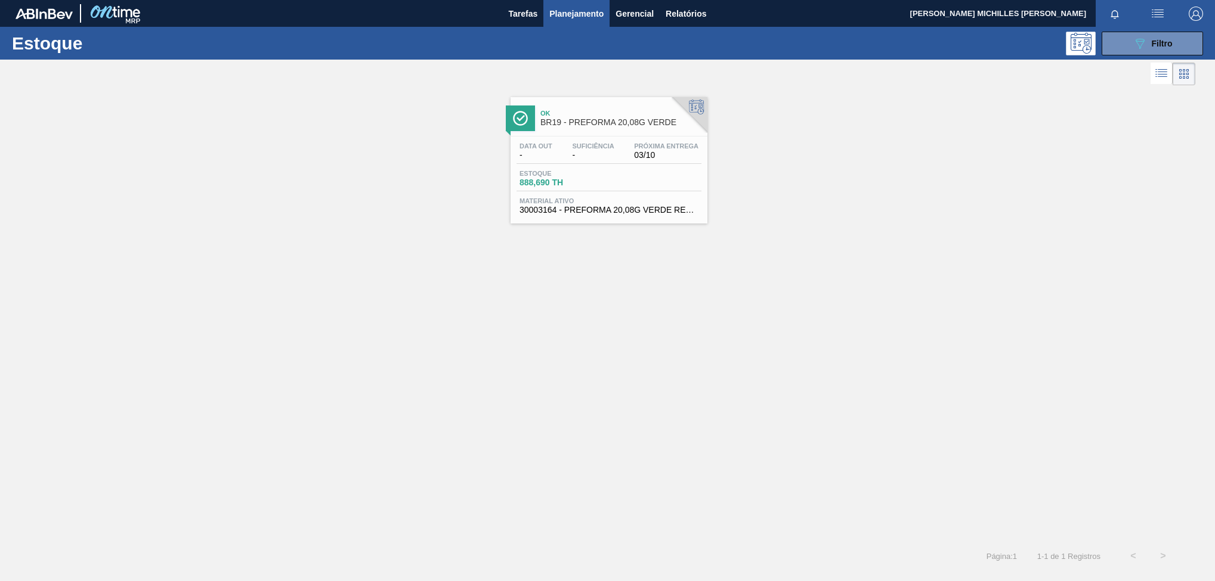
click at [597, 172] on span "Estoque" at bounding box center [560, 173] width 83 height 7
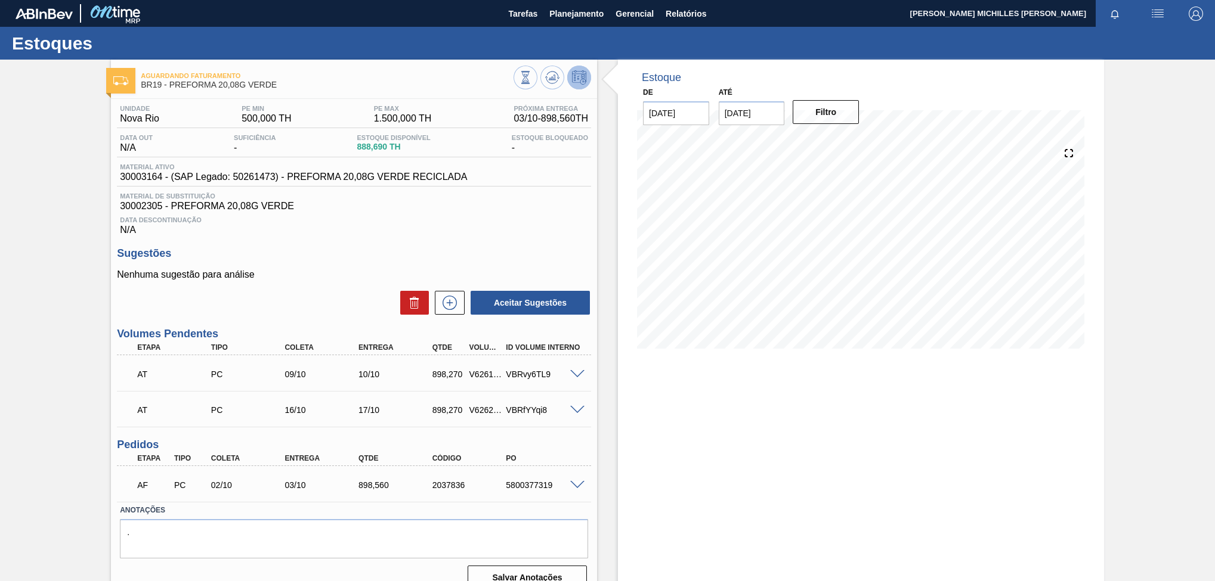
click at [485, 315] on button "Aceitar Sugestões" at bounding box center [529, 303] width 119 height 24
click at [583, 13] on span "Planejamento" at bounding box center [576, 14] width 54 height 14
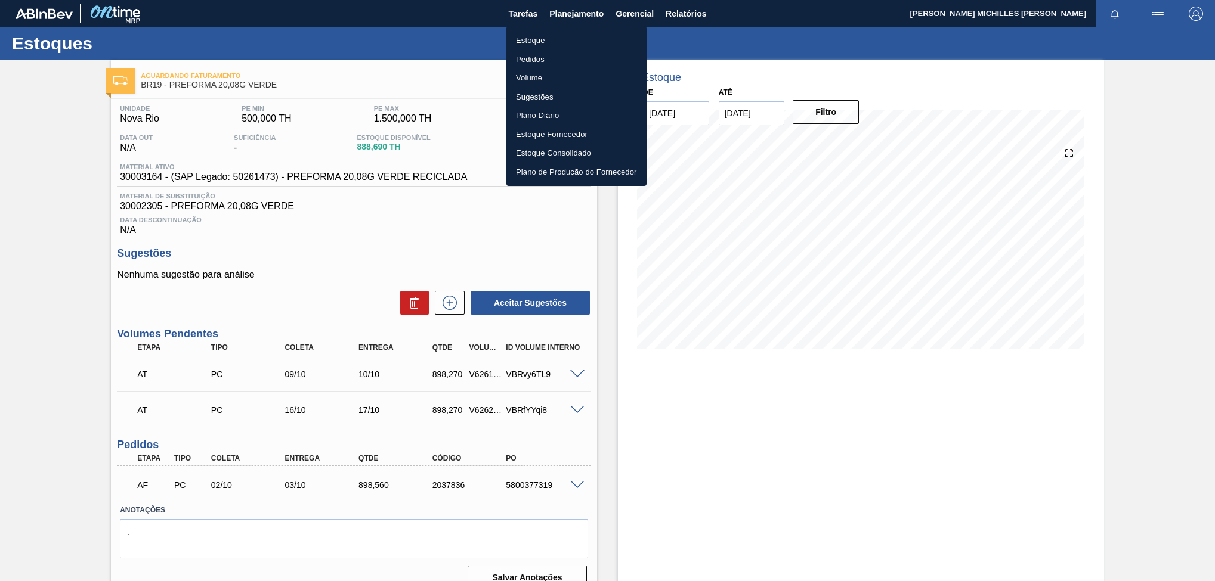
click at [589, 32] on li "Estoque" at bounding box center [576, 40] width 140 height 19
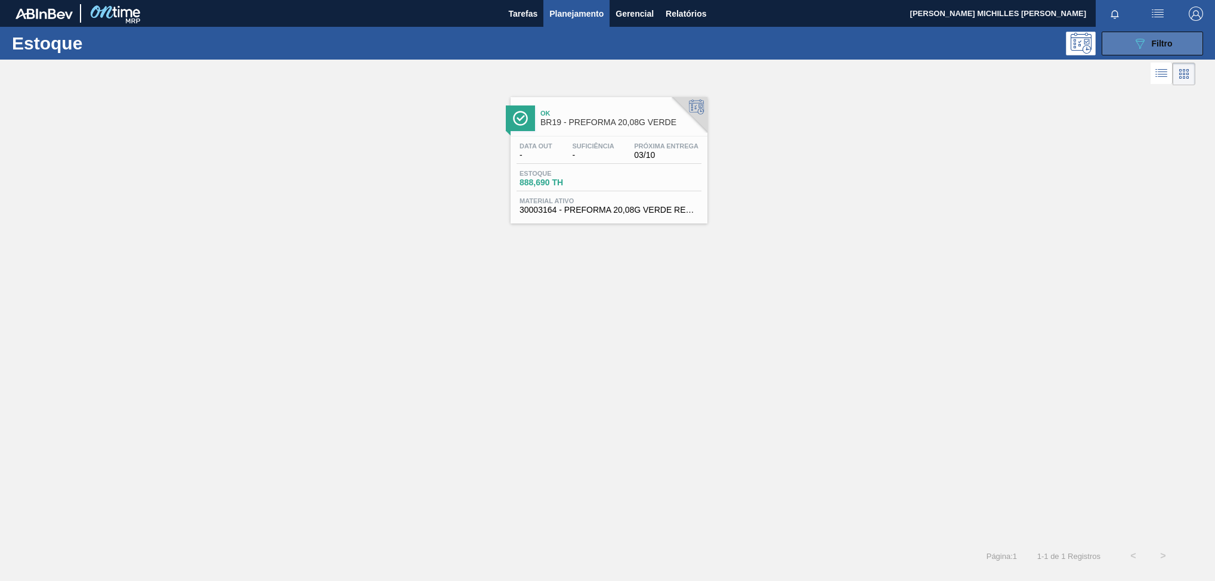
click at [1136, 47] on icon "089F7B8B-B2A5-4AFE-B5C0-19BA573D28AC" at bounding box center [1139, 43] width 14 height 14
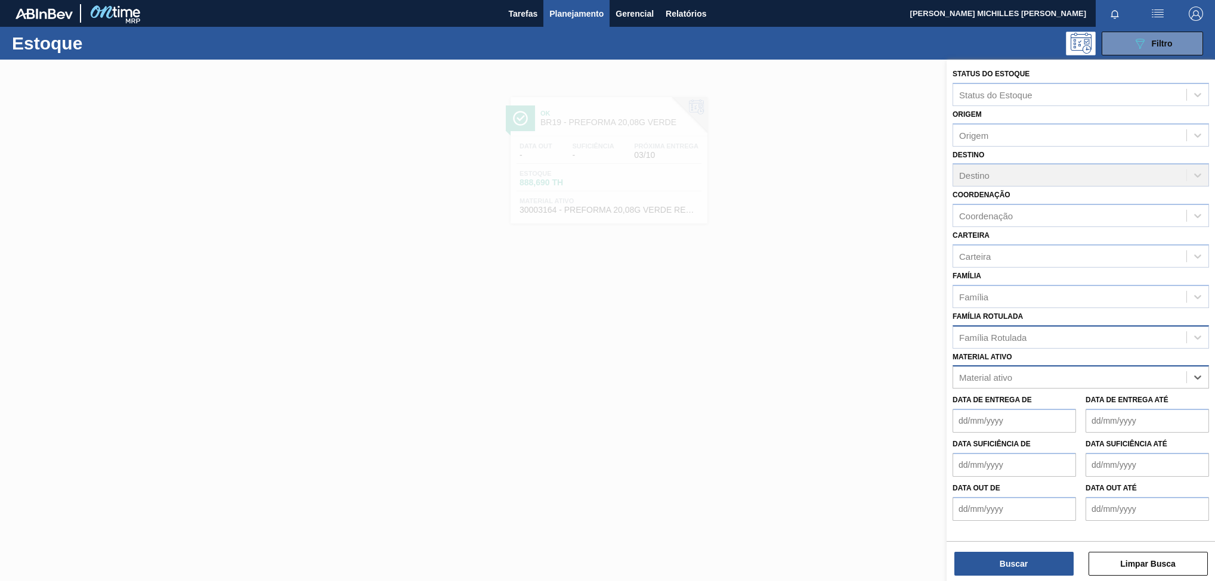
click at [1093, 340] on div "Família Rotulada" at bounding box center [1069, 337] width 233 height 17
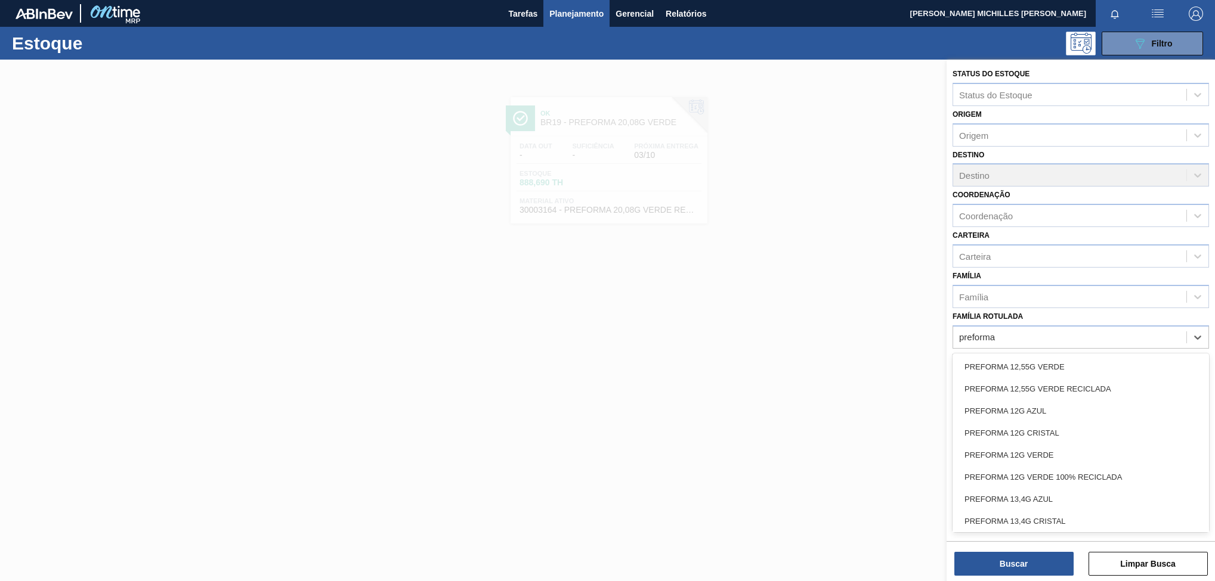
type Rotulada "preforma"
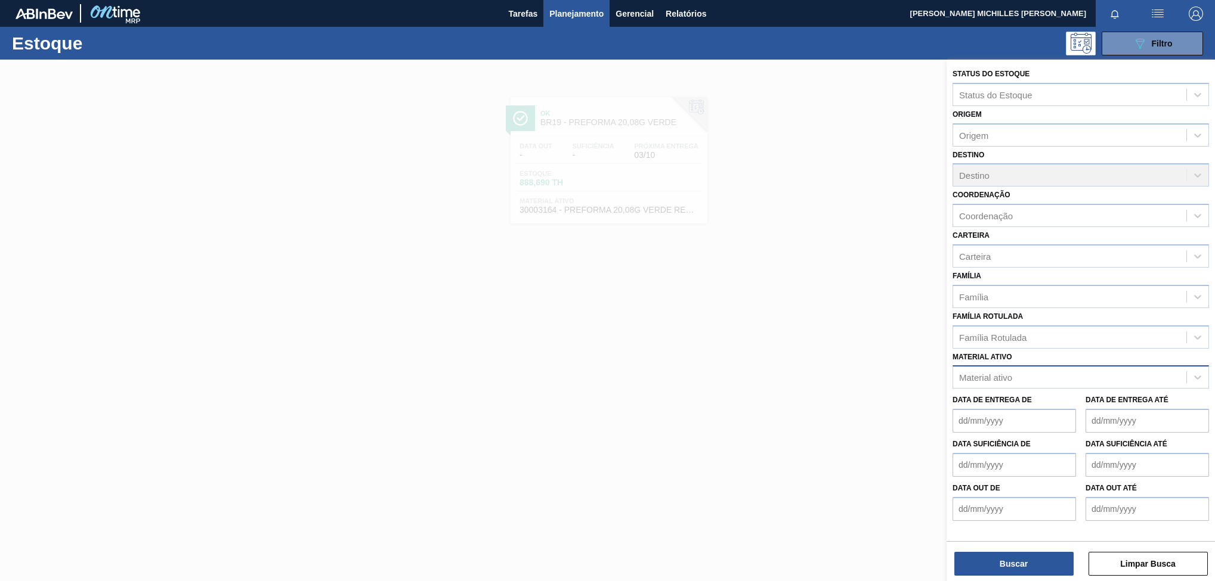
click at [1004, 309] on div "Família Rotulada Família Rotulada" at bounding box center [1080, 328] width 256 height 41
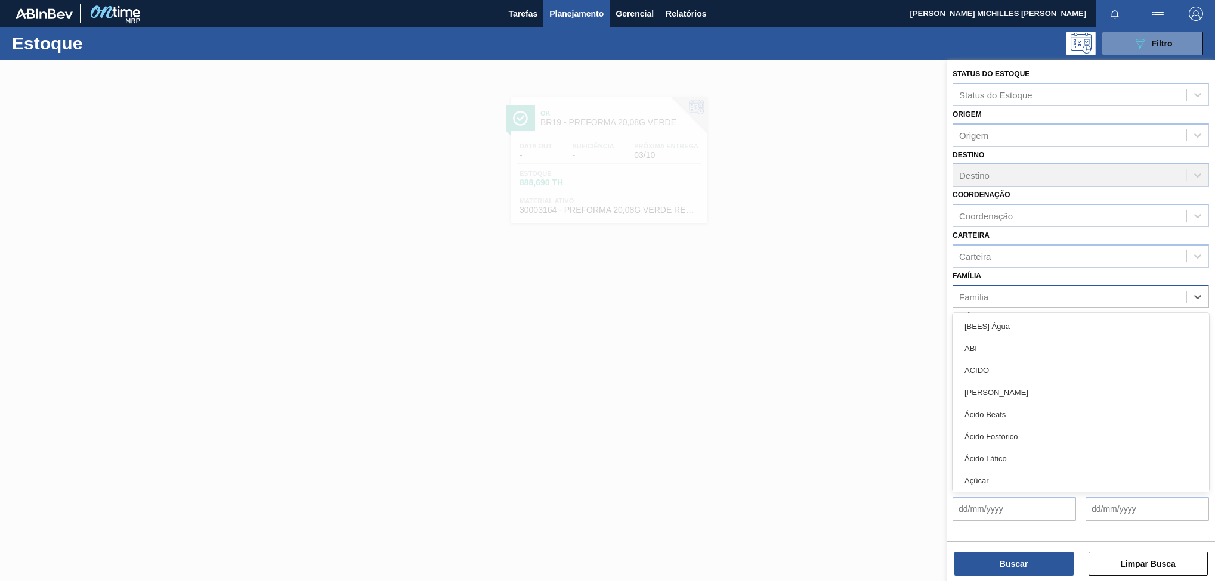
click at [1016, 303] on div "Família" at bounding box center [1069, 296] width 233 height 17
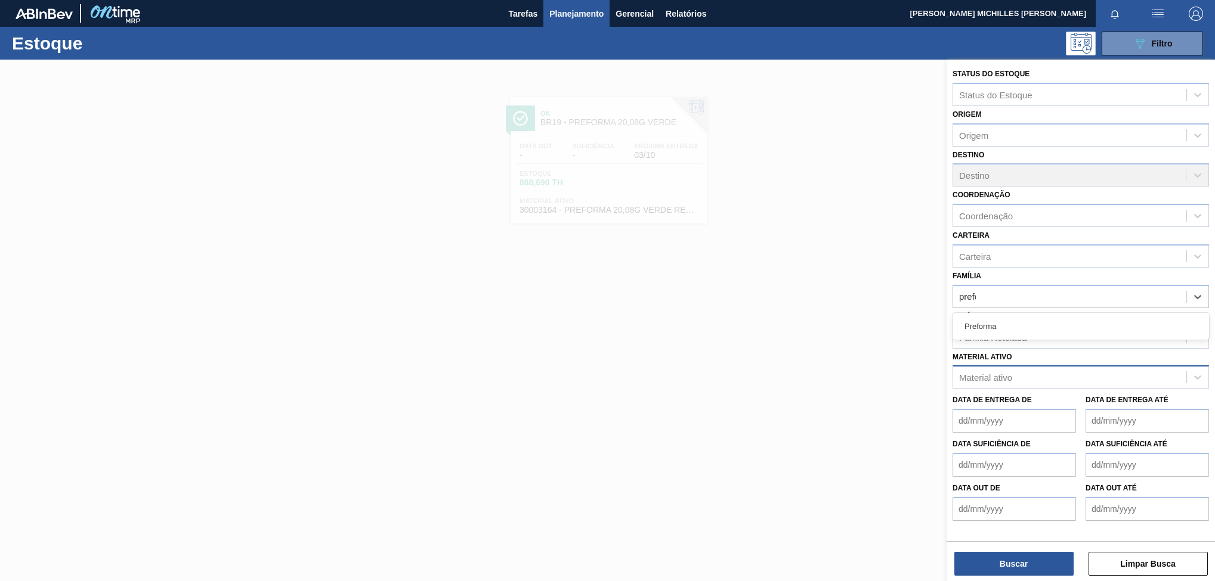
type input "preform"
click at [1045, 323] on div "Preforma" at bounding box center [1080, 326] width 256 height 22
click at [1045, 562] on button "Buscar" at bounding box center [1013, 564] width 119 height 24
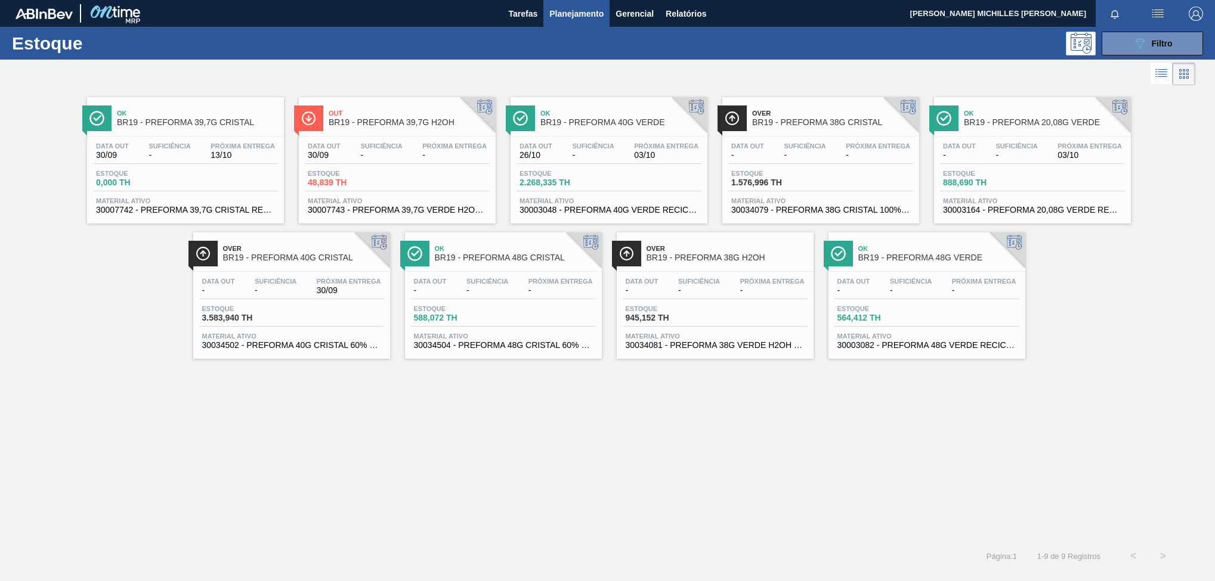
click at [651, 172] on div "Estoque 2.268,335 TH" at bounding box center [608, 180] width 185 height 21
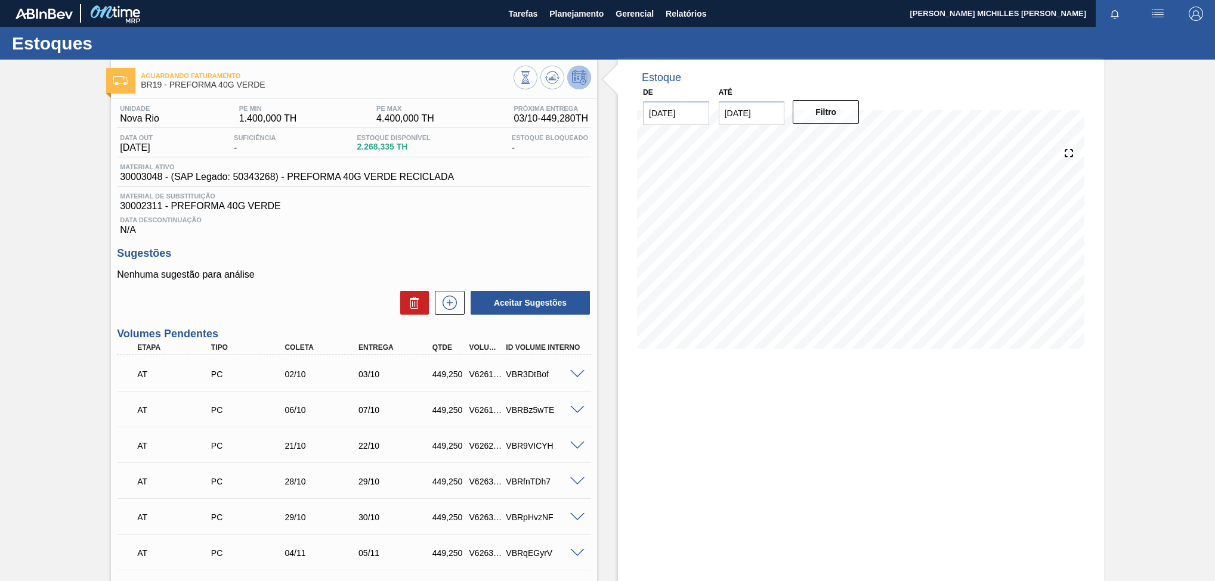
scroll to position [345, 0]
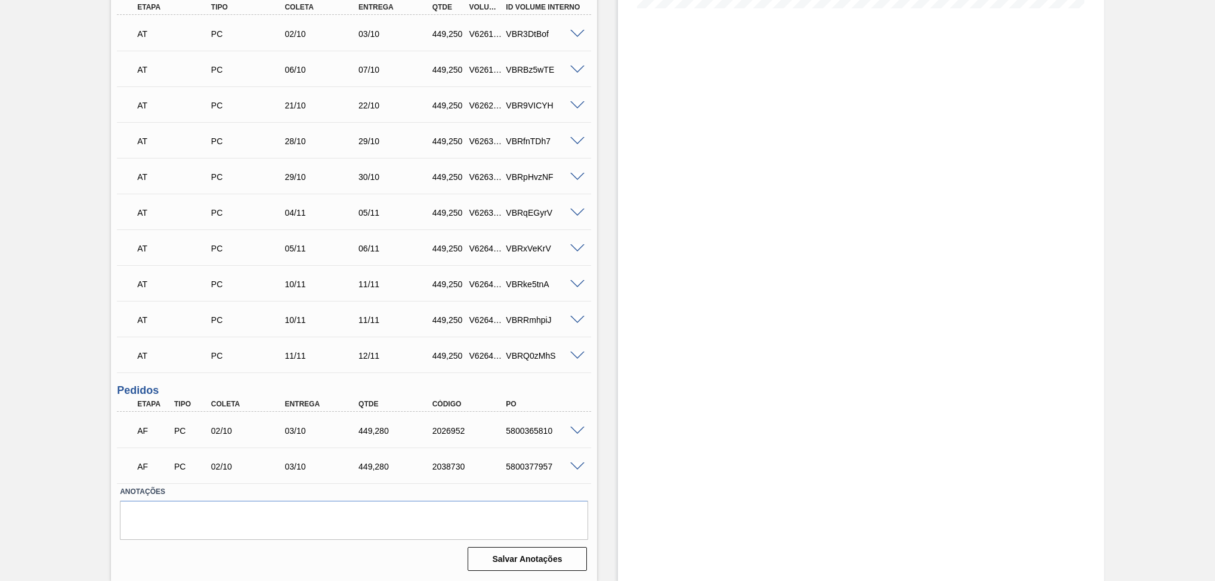
click at [576, 433] on span at bounding box center [577, 431] width 14 height 9
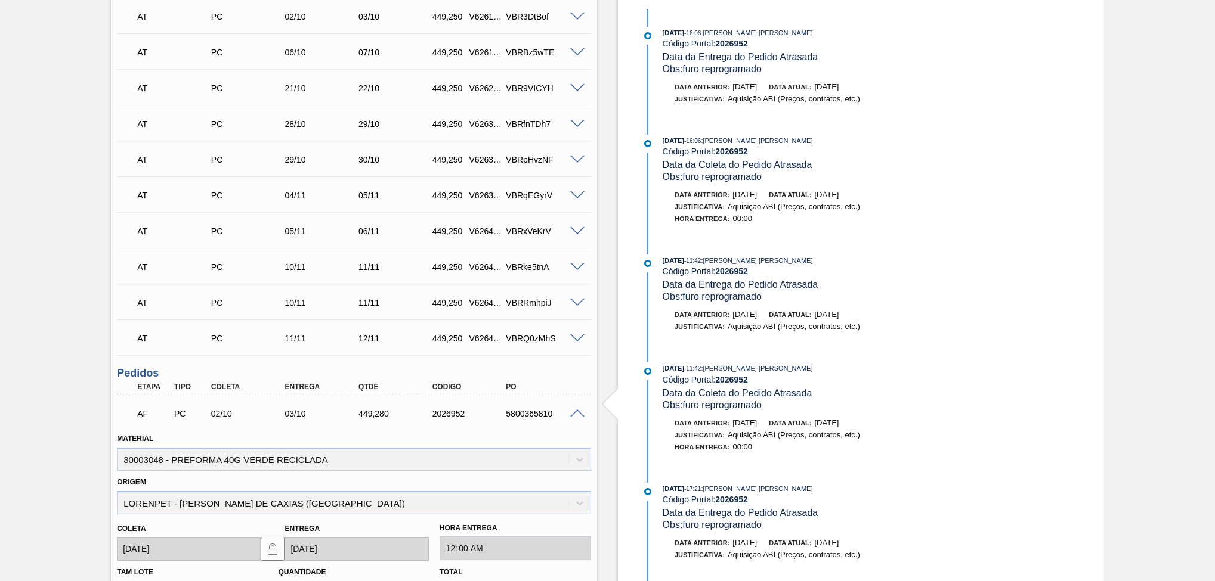
scroll to position [268, 0]
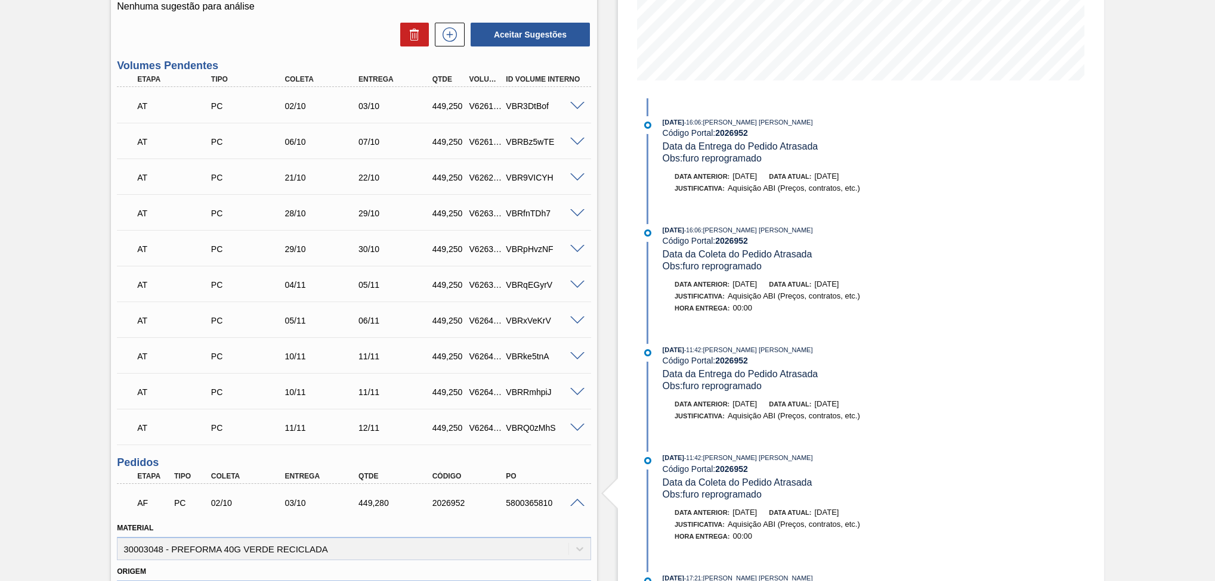
click at [573, 508] on span at bounding box center [577, 503] width 14 height 9
